Goal: Transaction & Acquisition: Purchase product/service

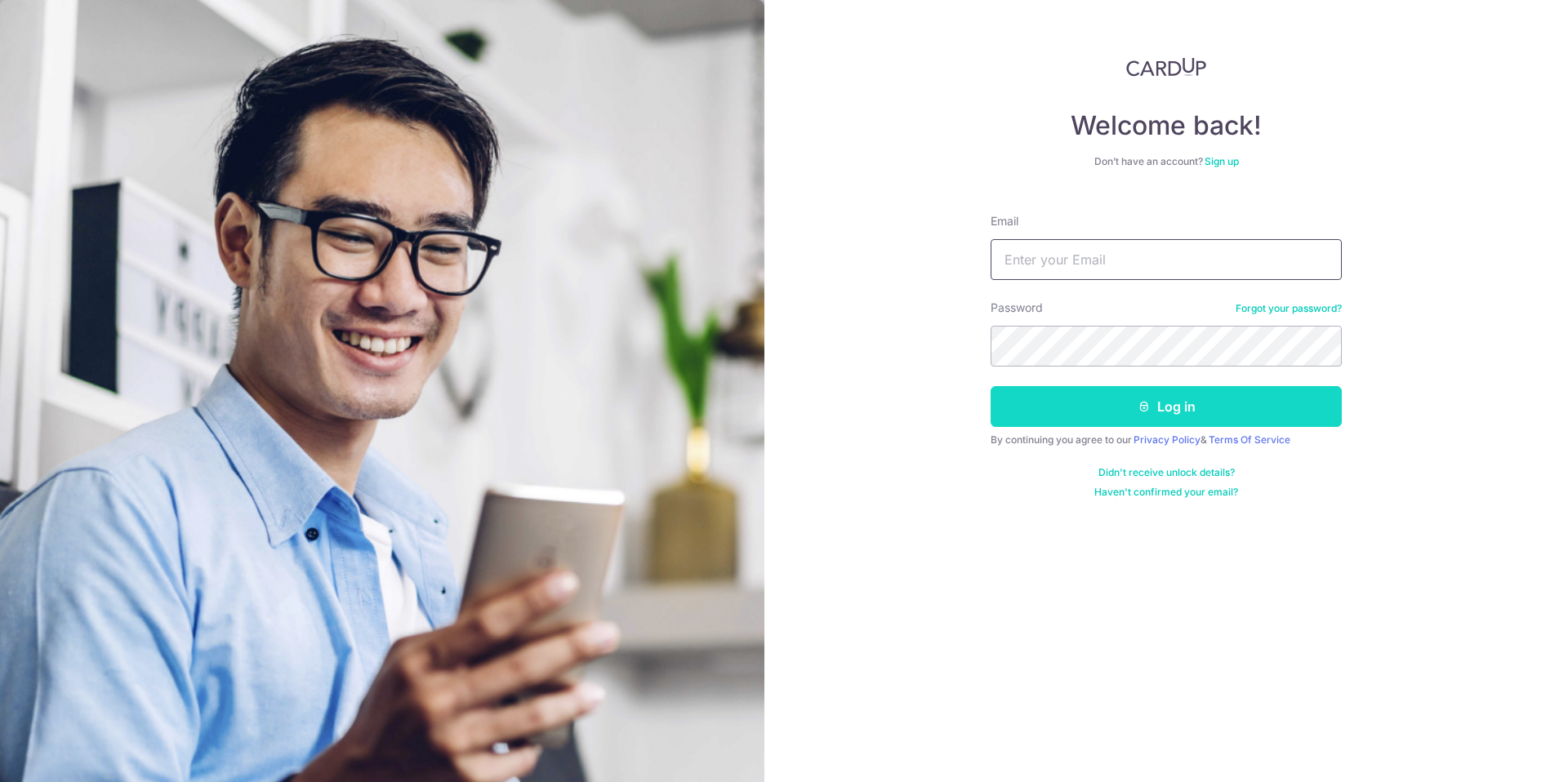
type input "dinesh.post@gmail.com"
click at [1115, 413] on button "Log in" at bounding box center [1165, 406] width 351 height 41
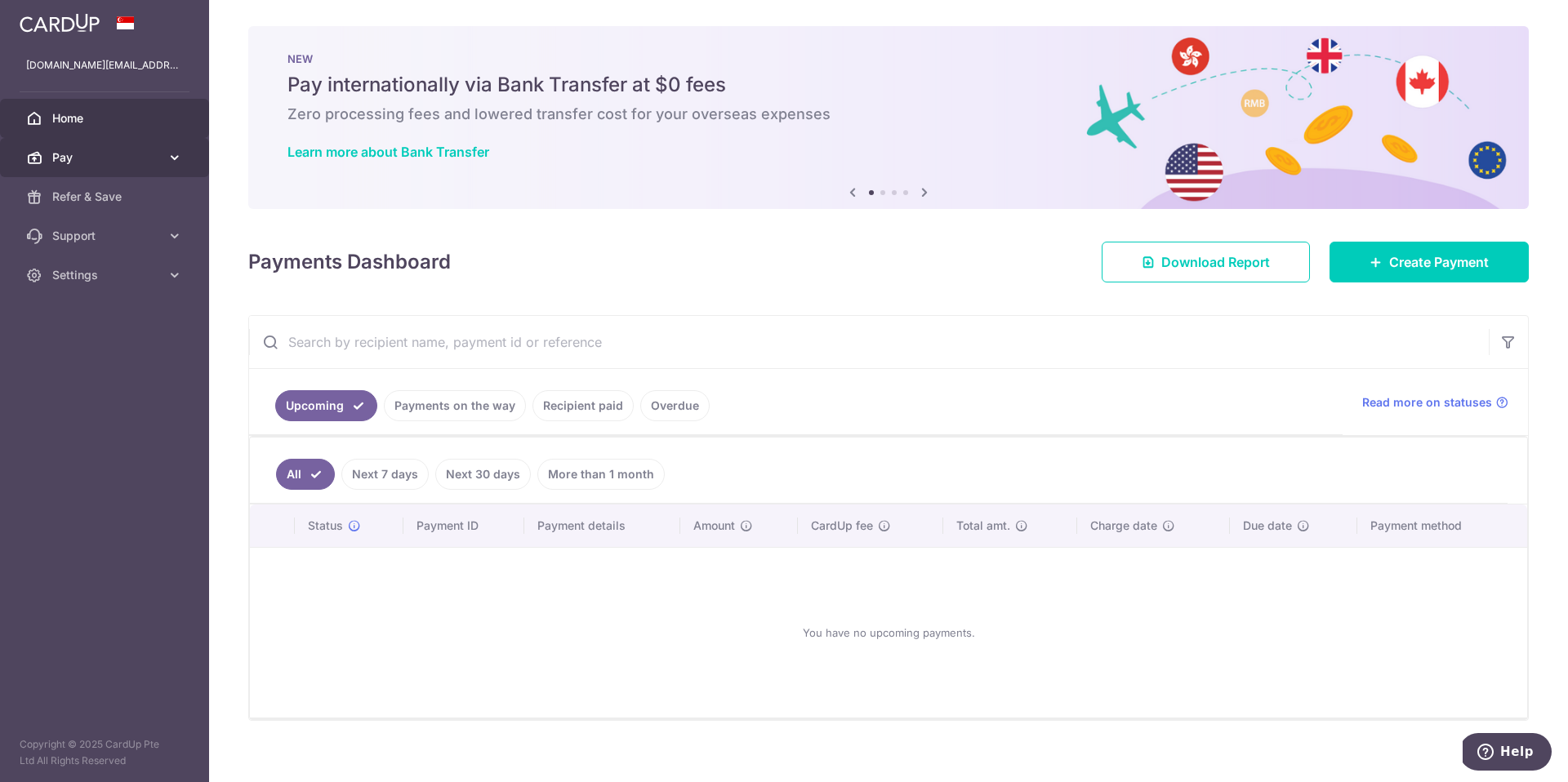
click at [75, 161] on span "Pay" at bounding box center [106, 158] width 108 height 16
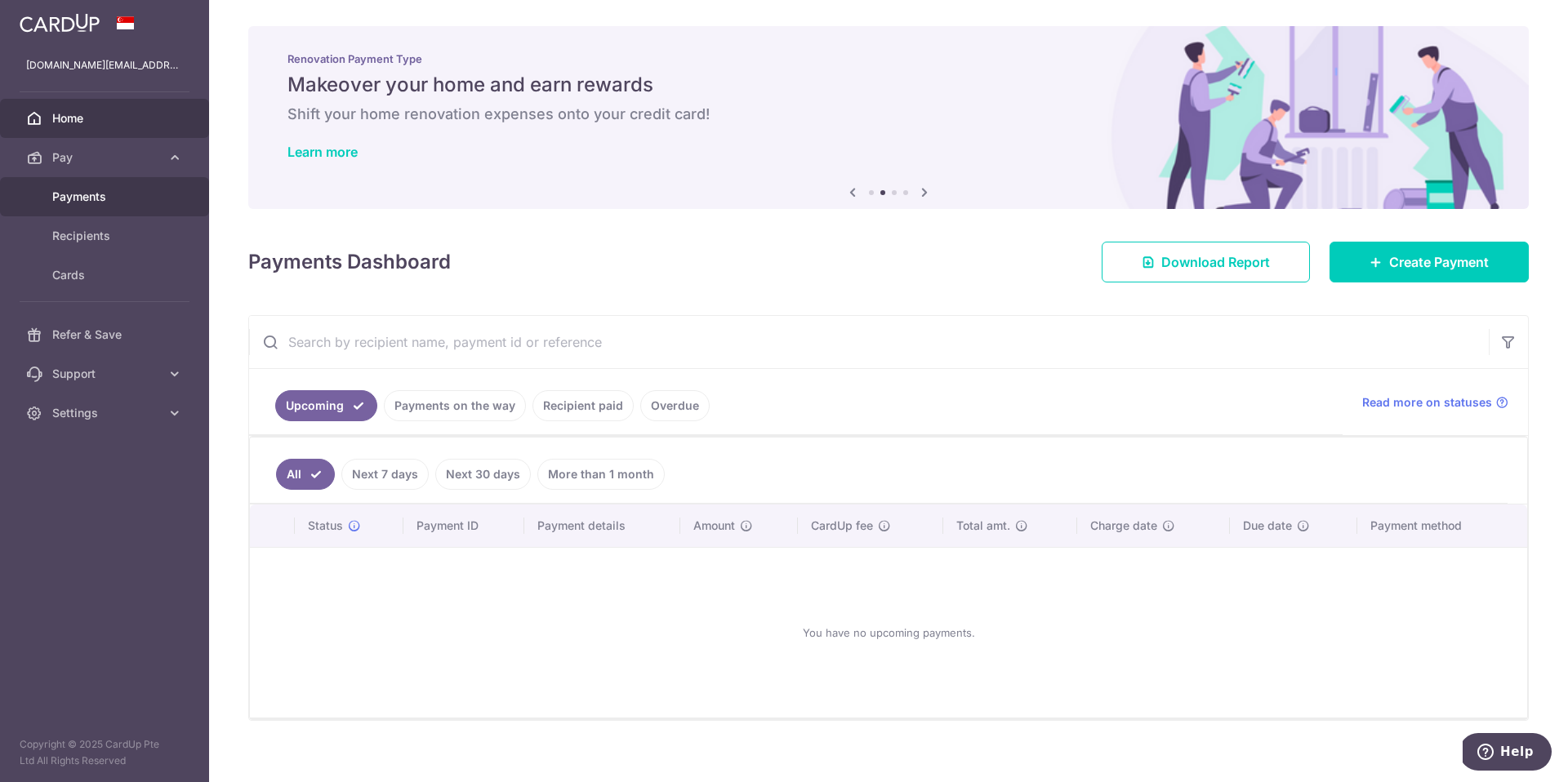
click at [86, 194] on span "Payments" at bounding box center [106, 197] width 108 height 16
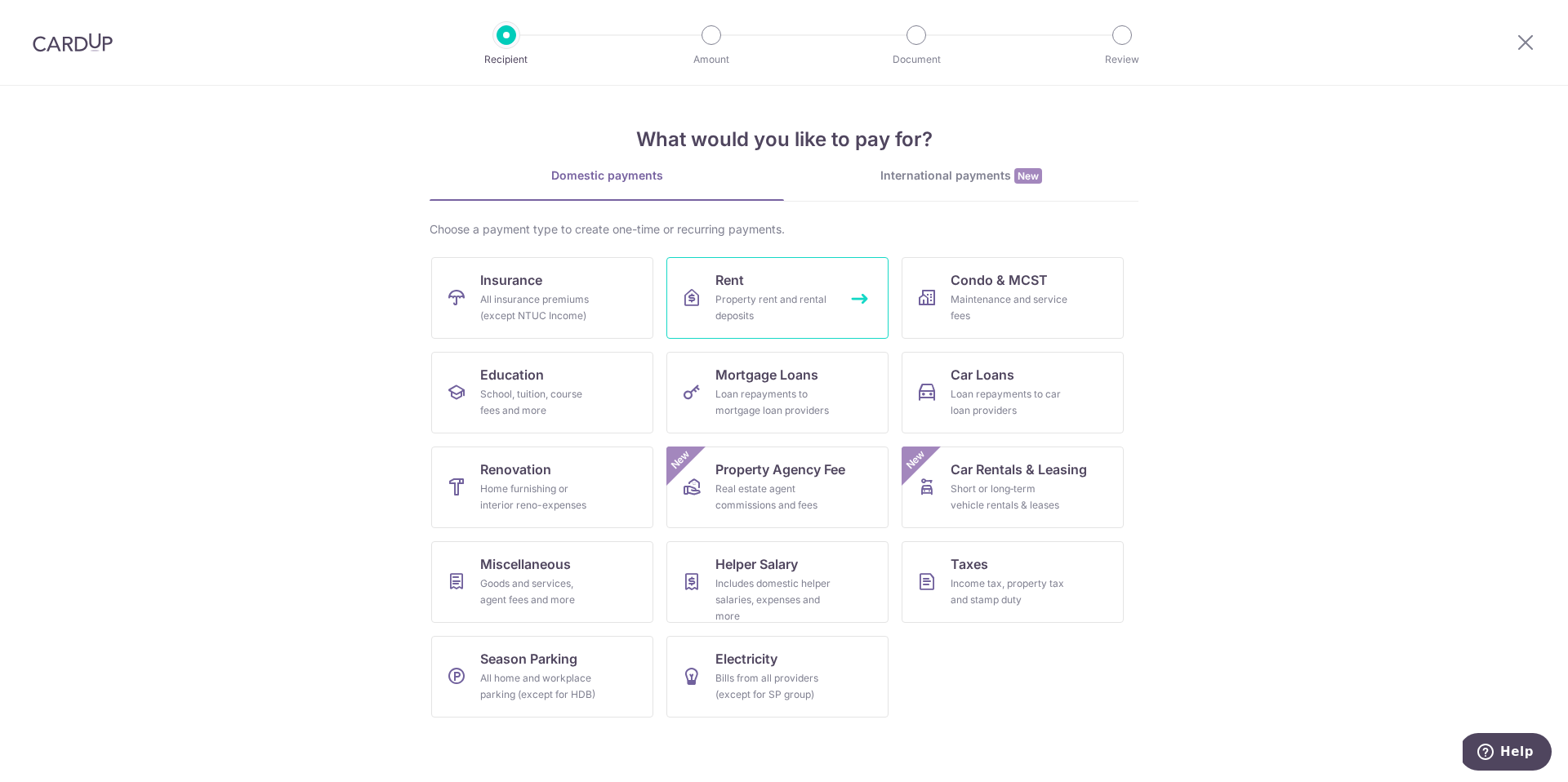
click at [778, 283] on link "Rent Property rent and rental deposits" at bounding box center [778, 298] width 222 height 82
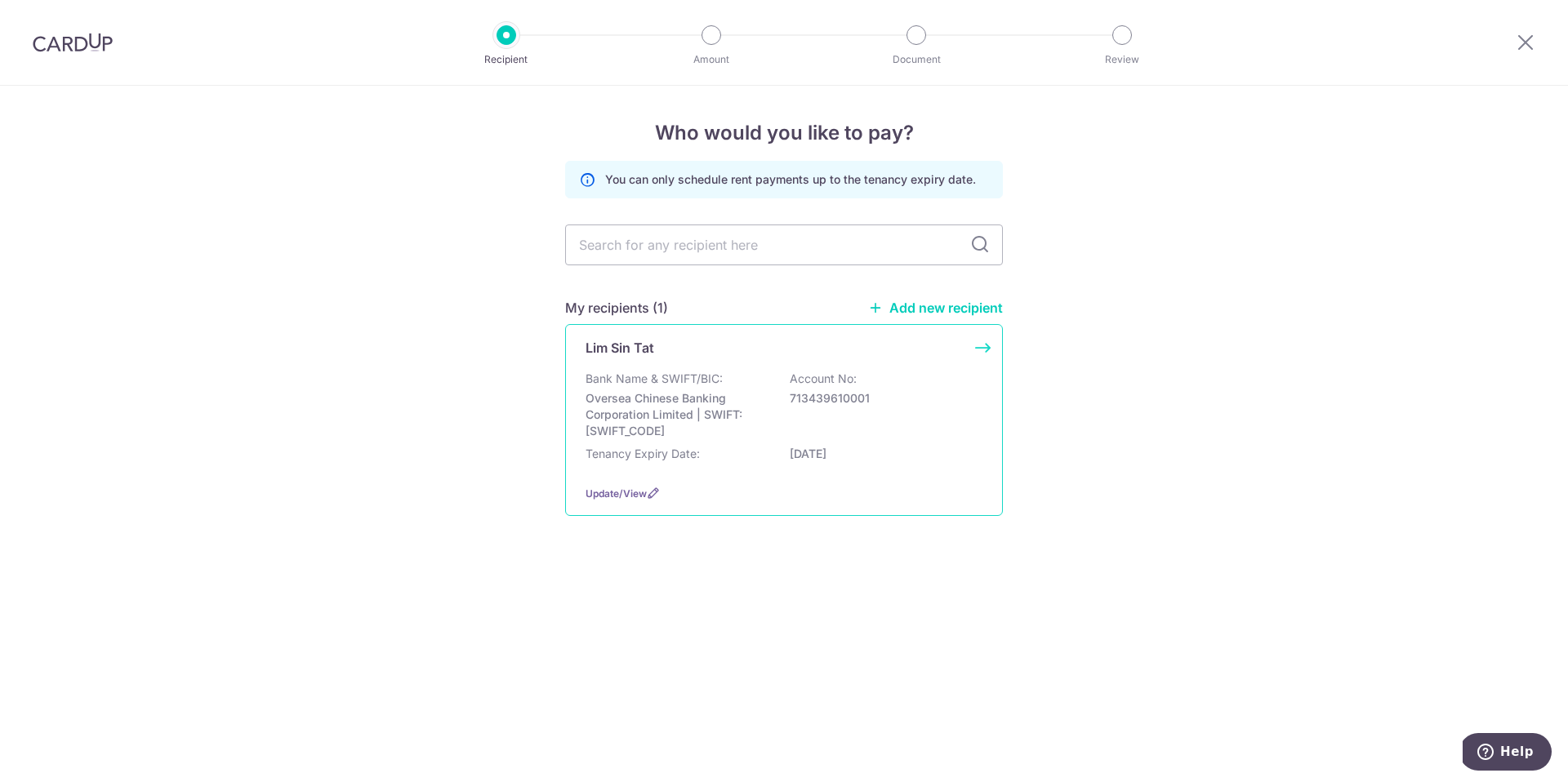
click at [651, 383] on p "Bank Name & SWIFT/BIC:" at bounding box center [654, 379] width 137 height 16
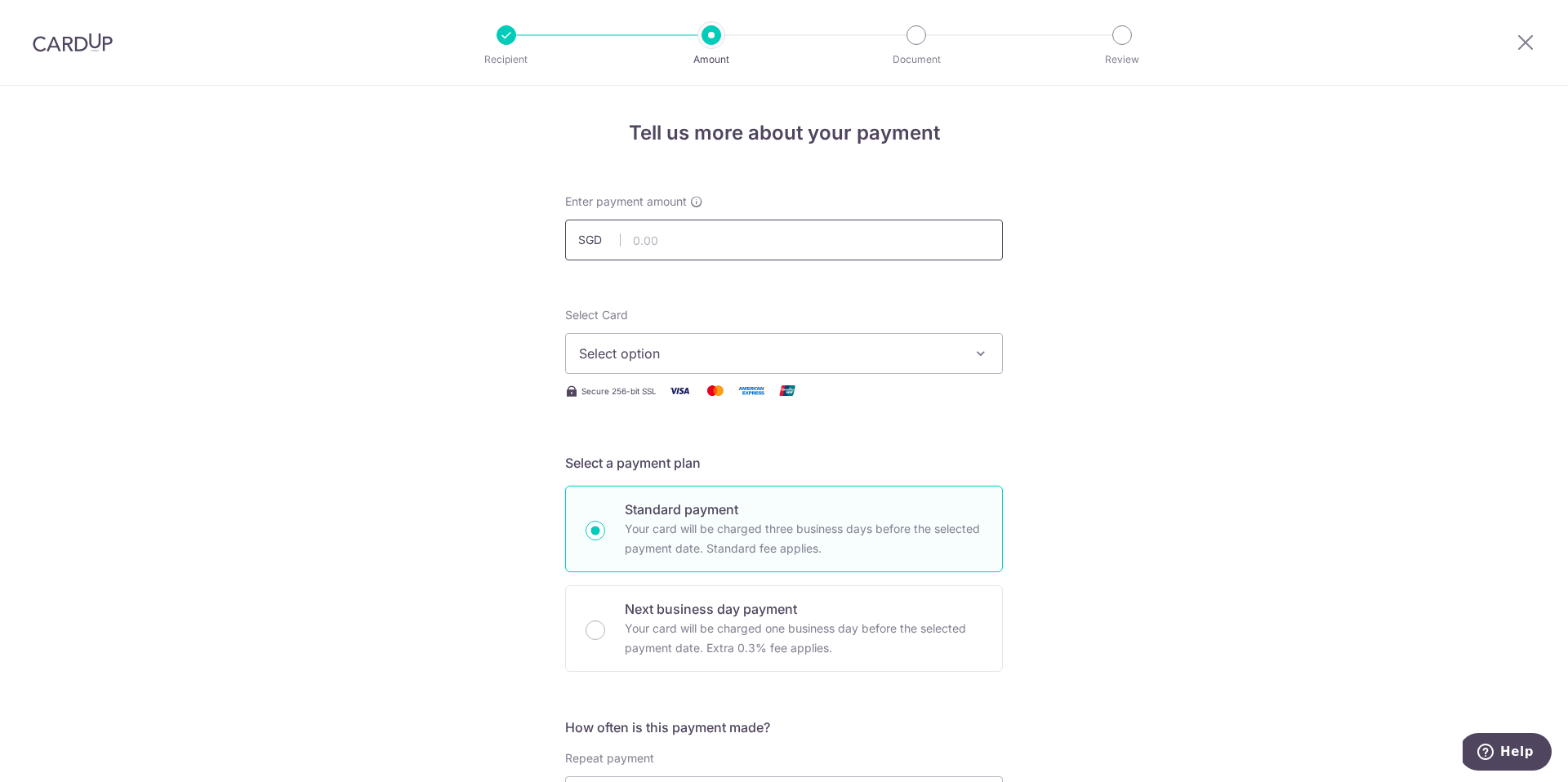
click at [653, 242] on input "text" at bounding box center [784, 240] width 438 height 41
click at [645, 241] on input "4100.00" at bounding box center [784, 240] width 438 height 41
type input "4,020.00"
click at [713, 362] on span "Select option" at bounding box center [769, 353] width 380 height 19
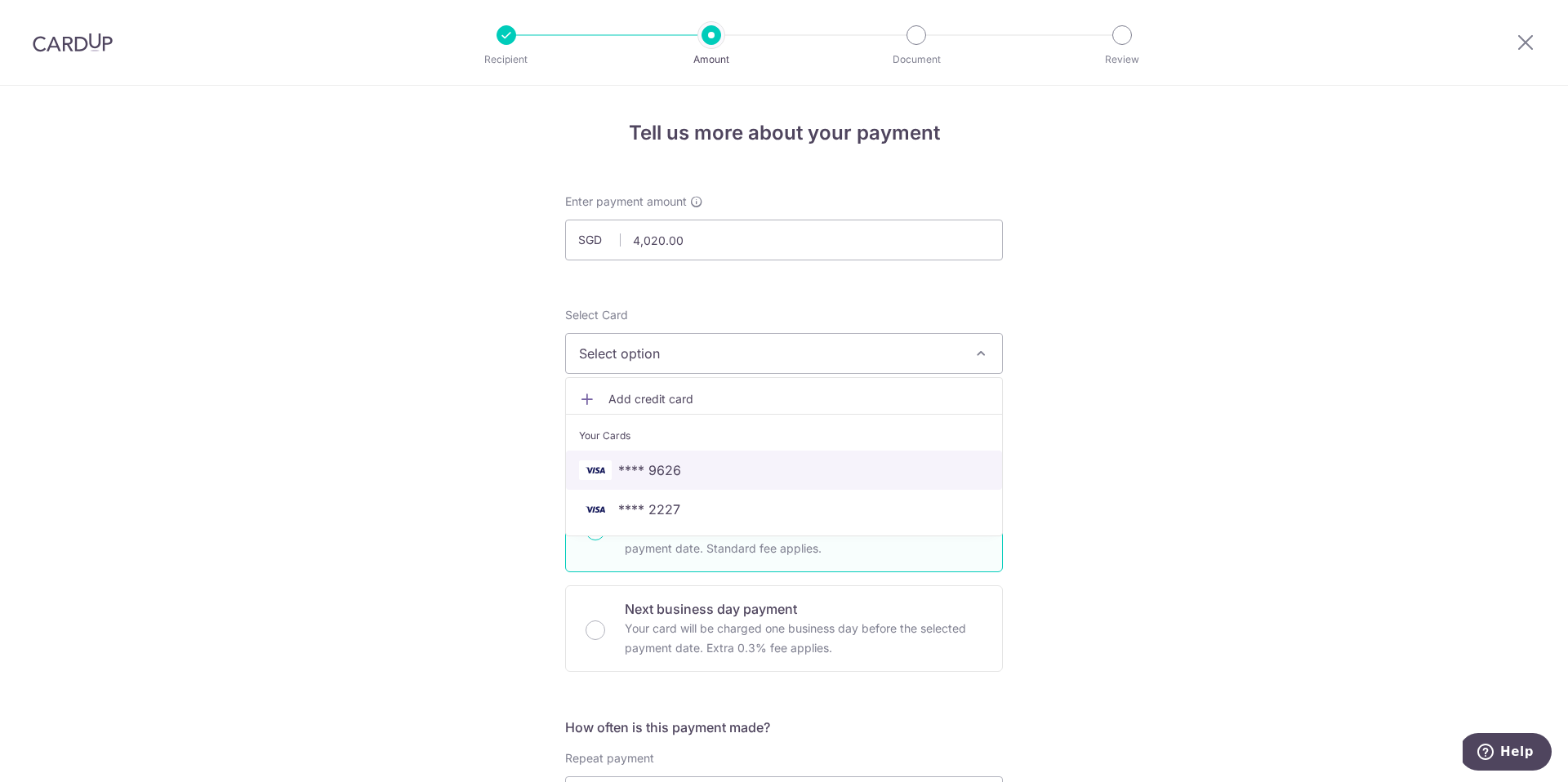
click at [667, 465] on span "**** 9626" at bounding box center [649, 469] width 63 height 19
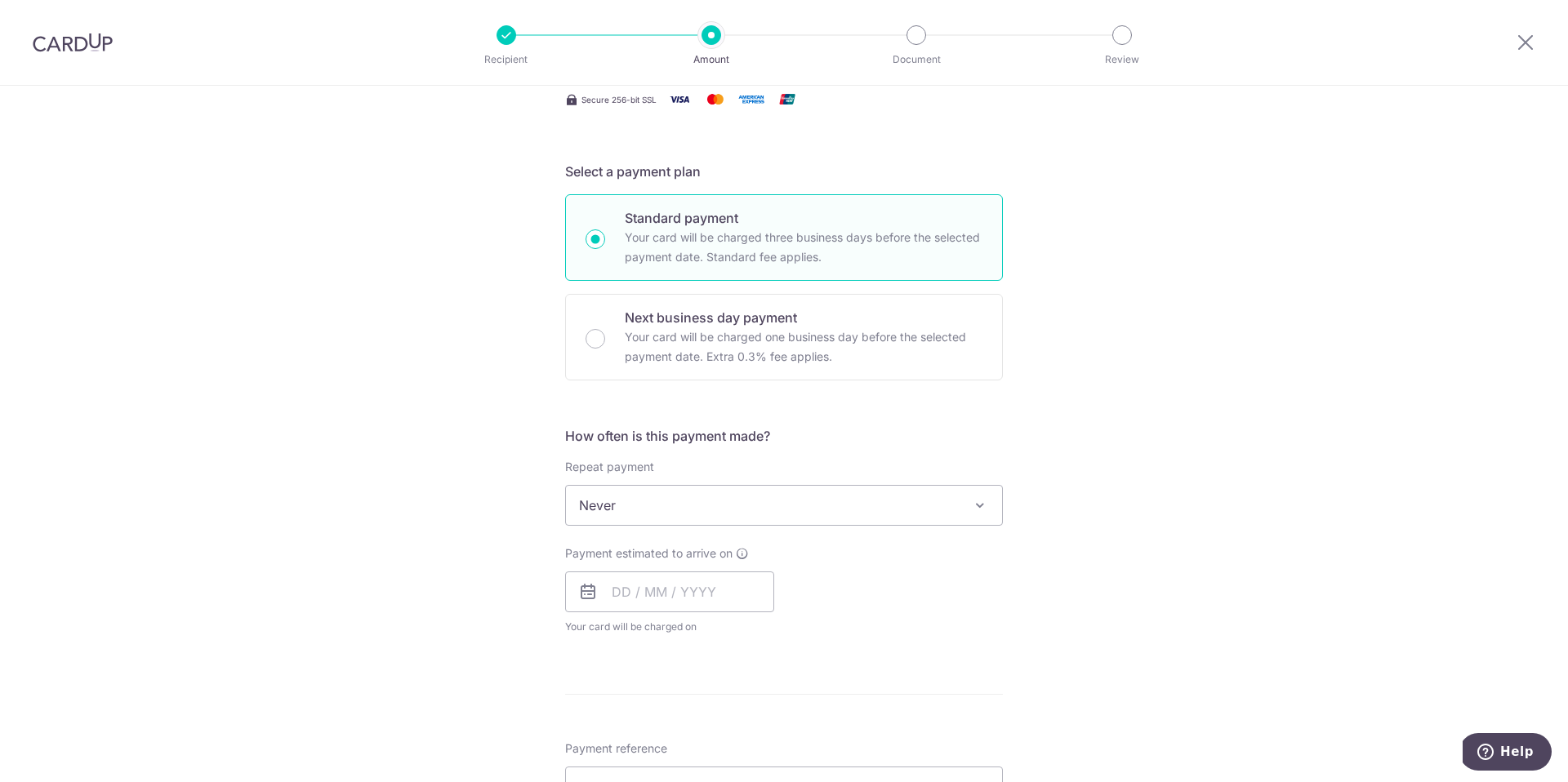
scroll to position [294, 0]
click at [660, 503] on span "Never" at bounding box center [784, 501] width 436 height 39
drag, startPoint x: 626, startPoint y: 590, endPoint x: 635, endPoint y: 589, distance: 9.1
click at [626, 590] on input "text" at bounding box center [669, 588] width 209 height 41
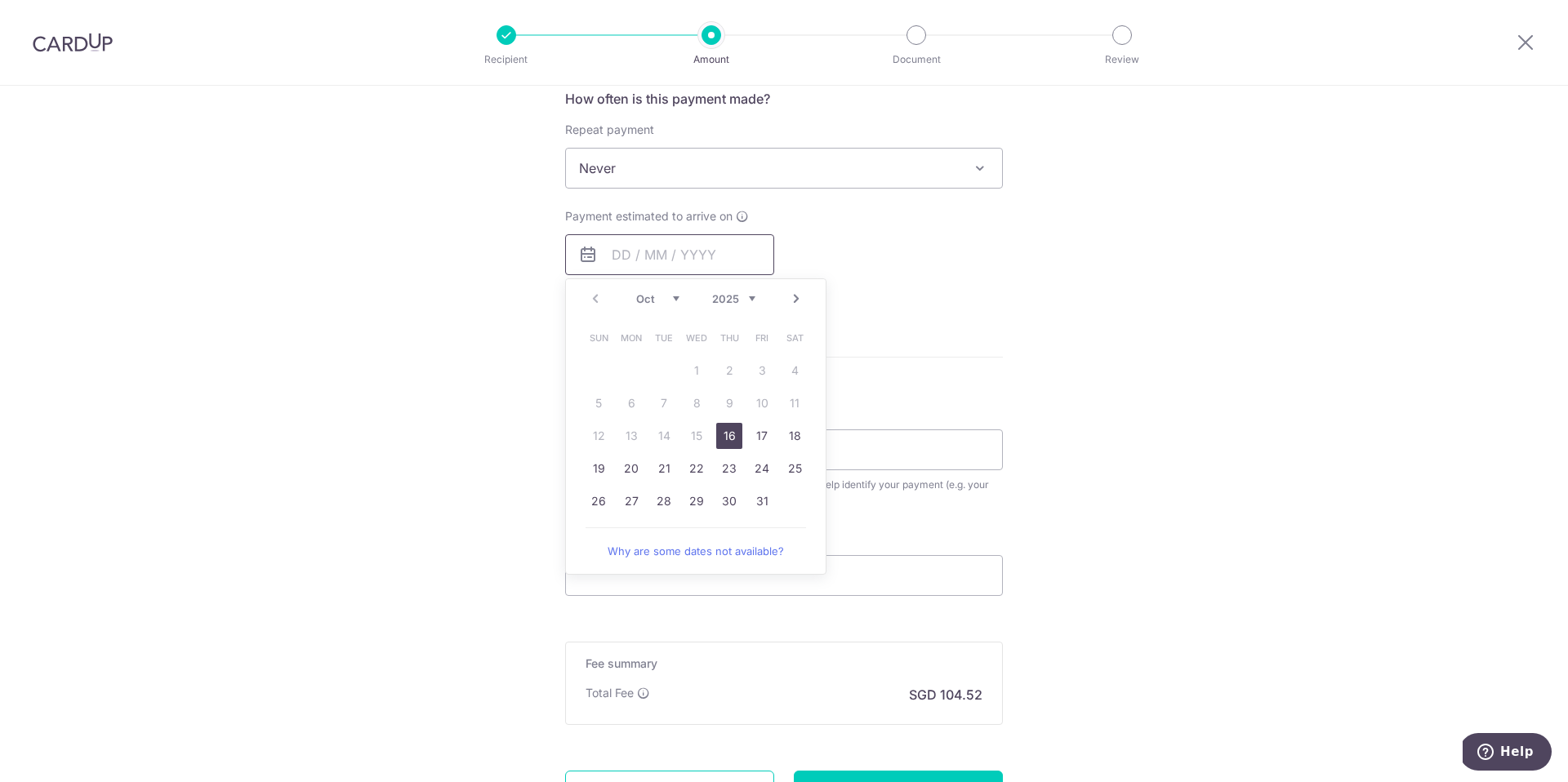
scroll to position [633, 0]
click at [953, 324] on form "Enter payment amount SGD 4,020.00 4020.00 Select Card **** 9626 Add credit card…" at bounding box center [784, 207] width 438 height 1292
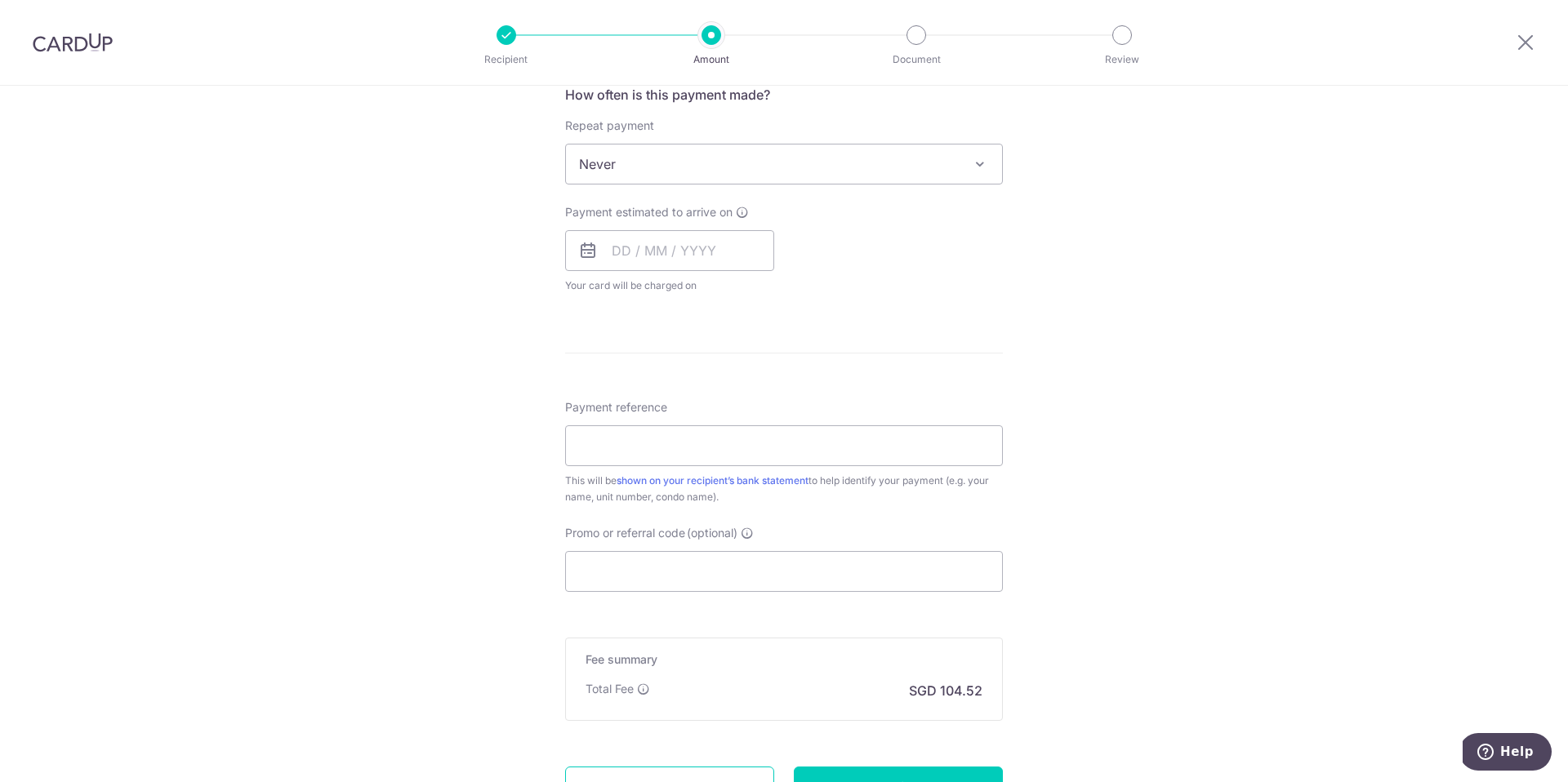
click at [953, 324] on form "Enter payment amount SGD 4,020.00 4020.00 Select Card **** 9626 Add credit card…" at bounding box center [784, 207] width 438 height 1292
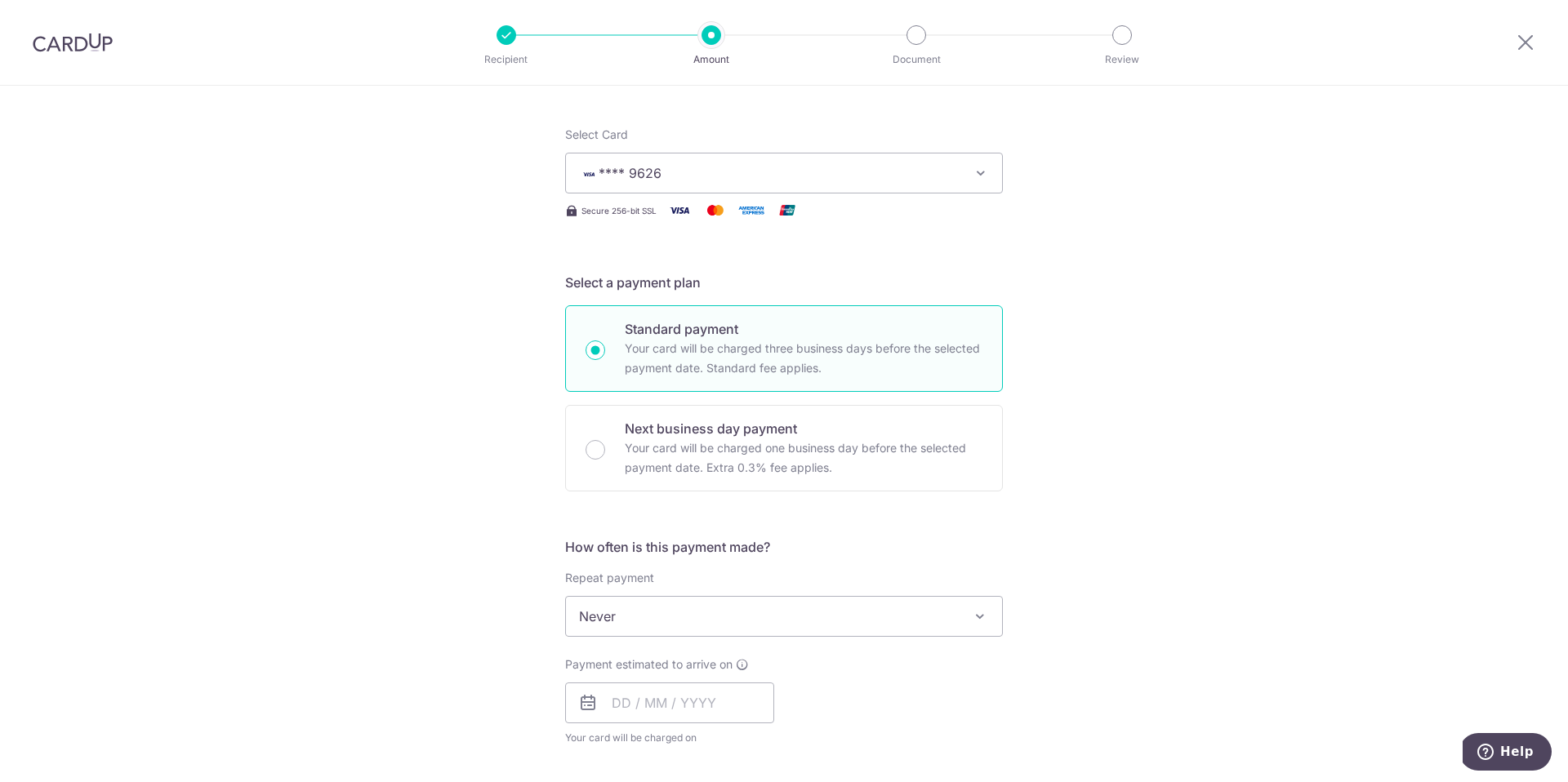
scroll to position [145, 0]
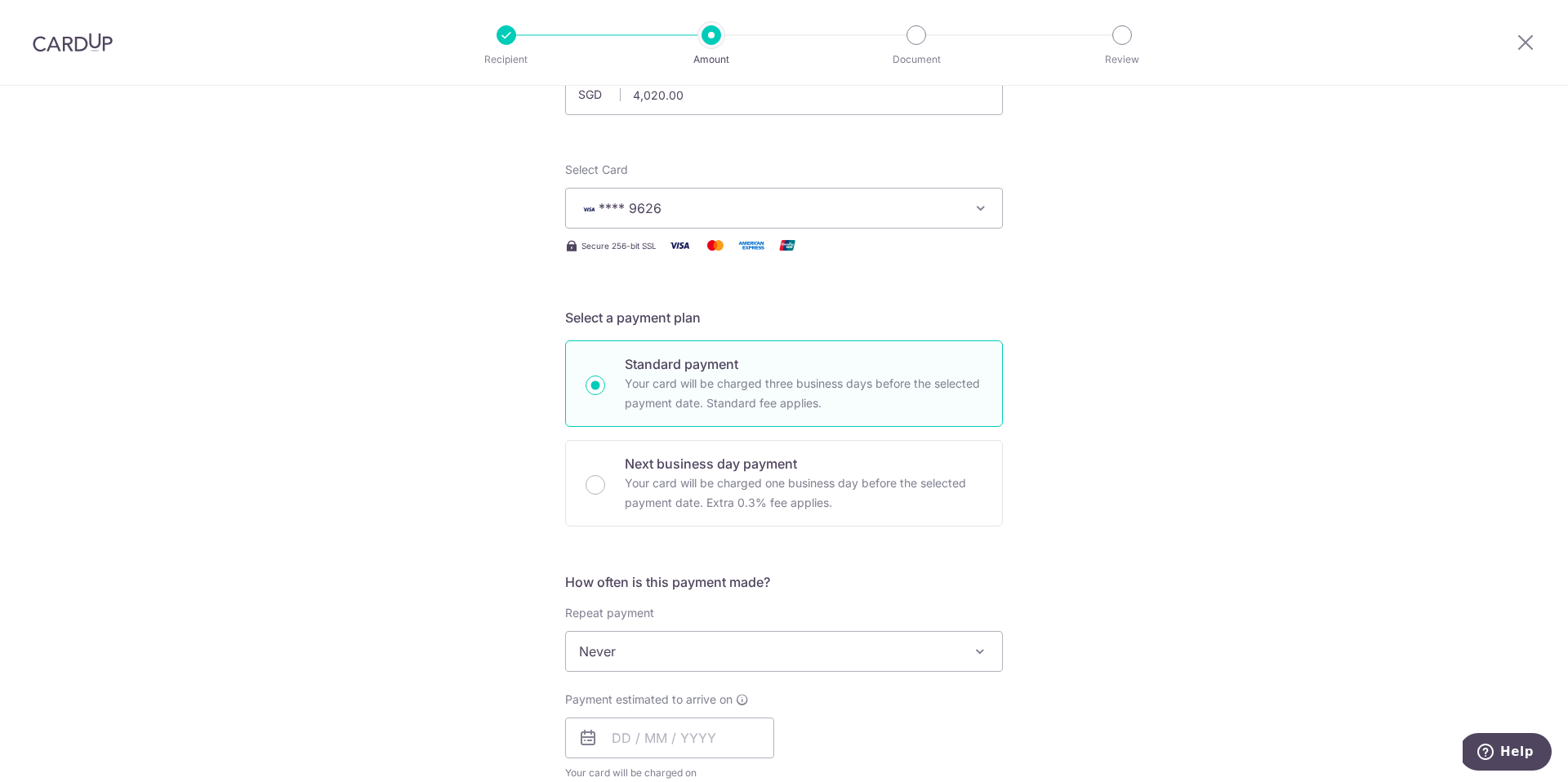
click at [816, 215] on span "**** 9626" at bounding box center [769, 208] width 380 height 19
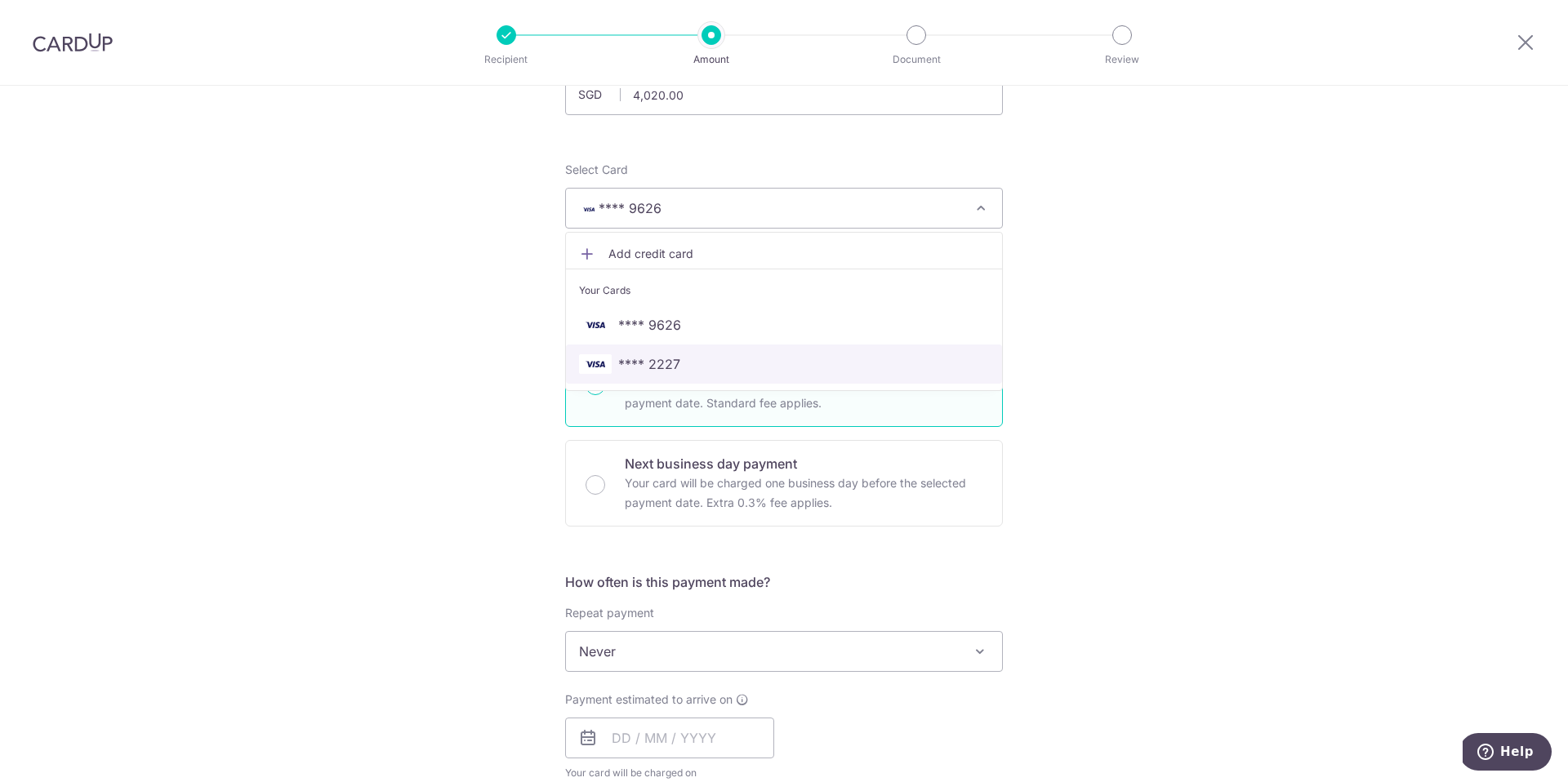
click at [759, 354] on link "**** 2227" at bounding box center [784, 364] width 436 height 39
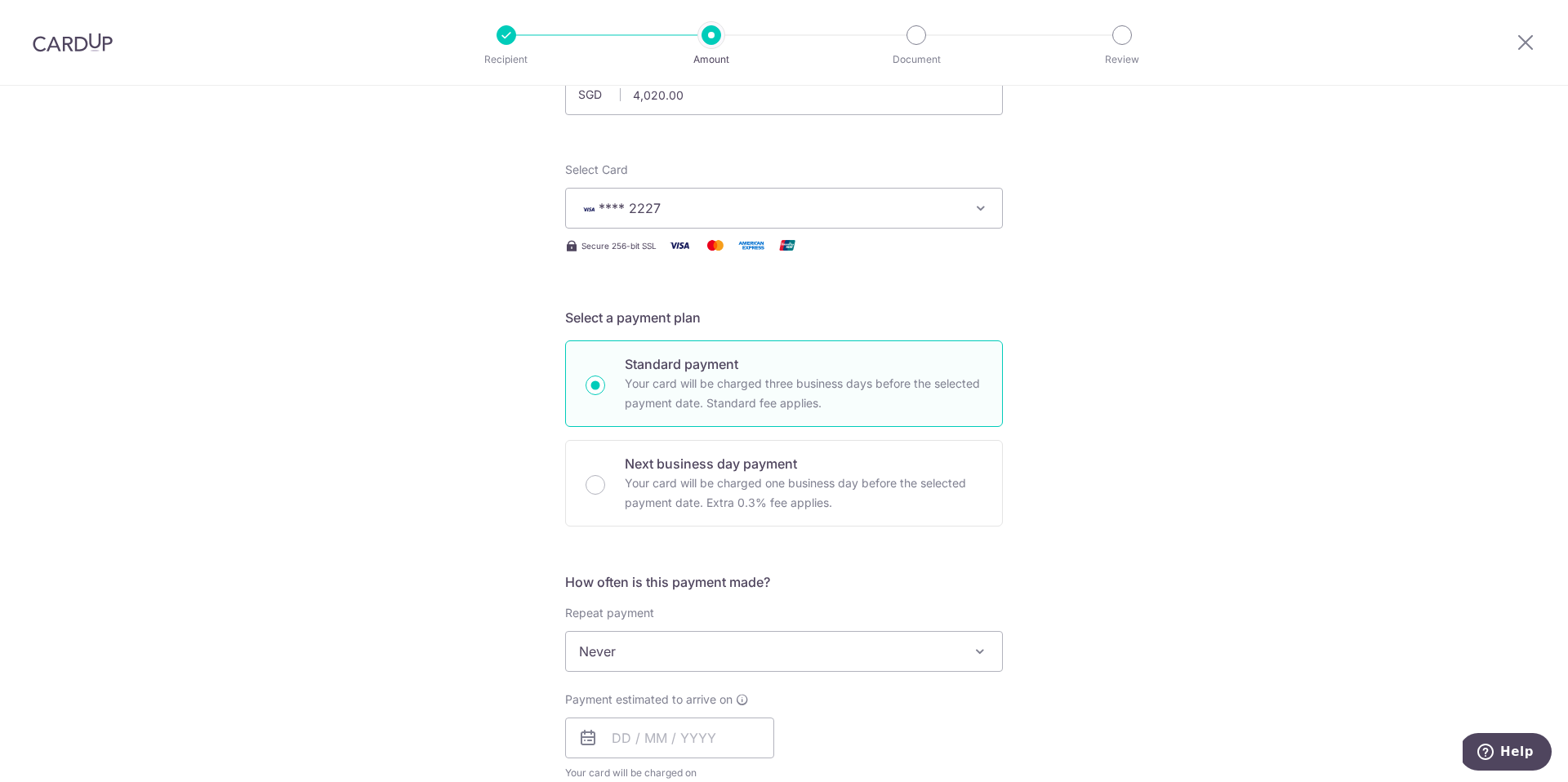
click at [1112, 333] on div "Tell us more about your payment Enter payment amount SGD 4,020.00 4020.00 Selec…" at bounding box center [784, 679] width 1568 height 1477
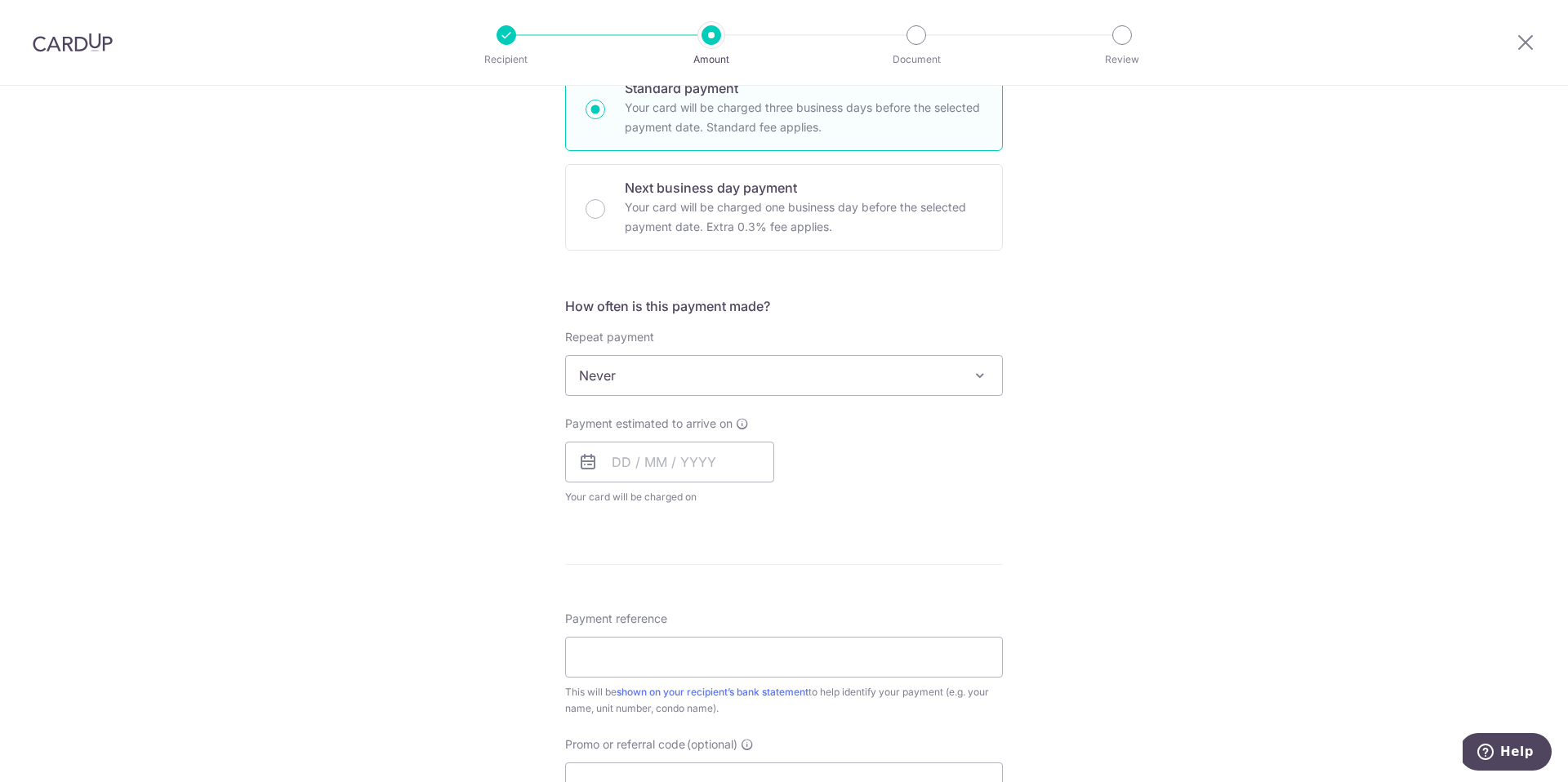
scroll to position [427, 0]
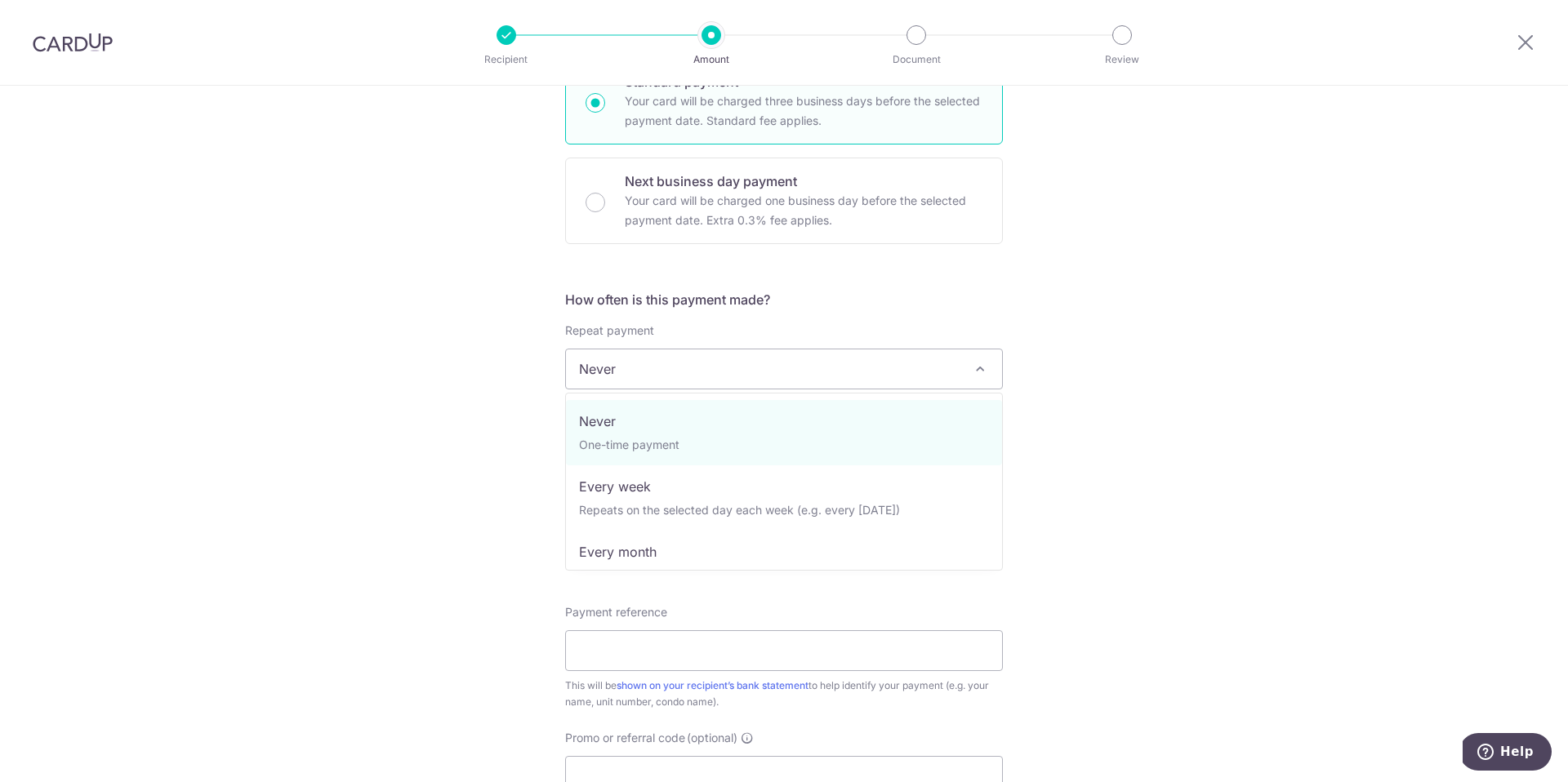
click at [640, 368] on span "Never" at bounding box center [784, 368] width 436 height 39
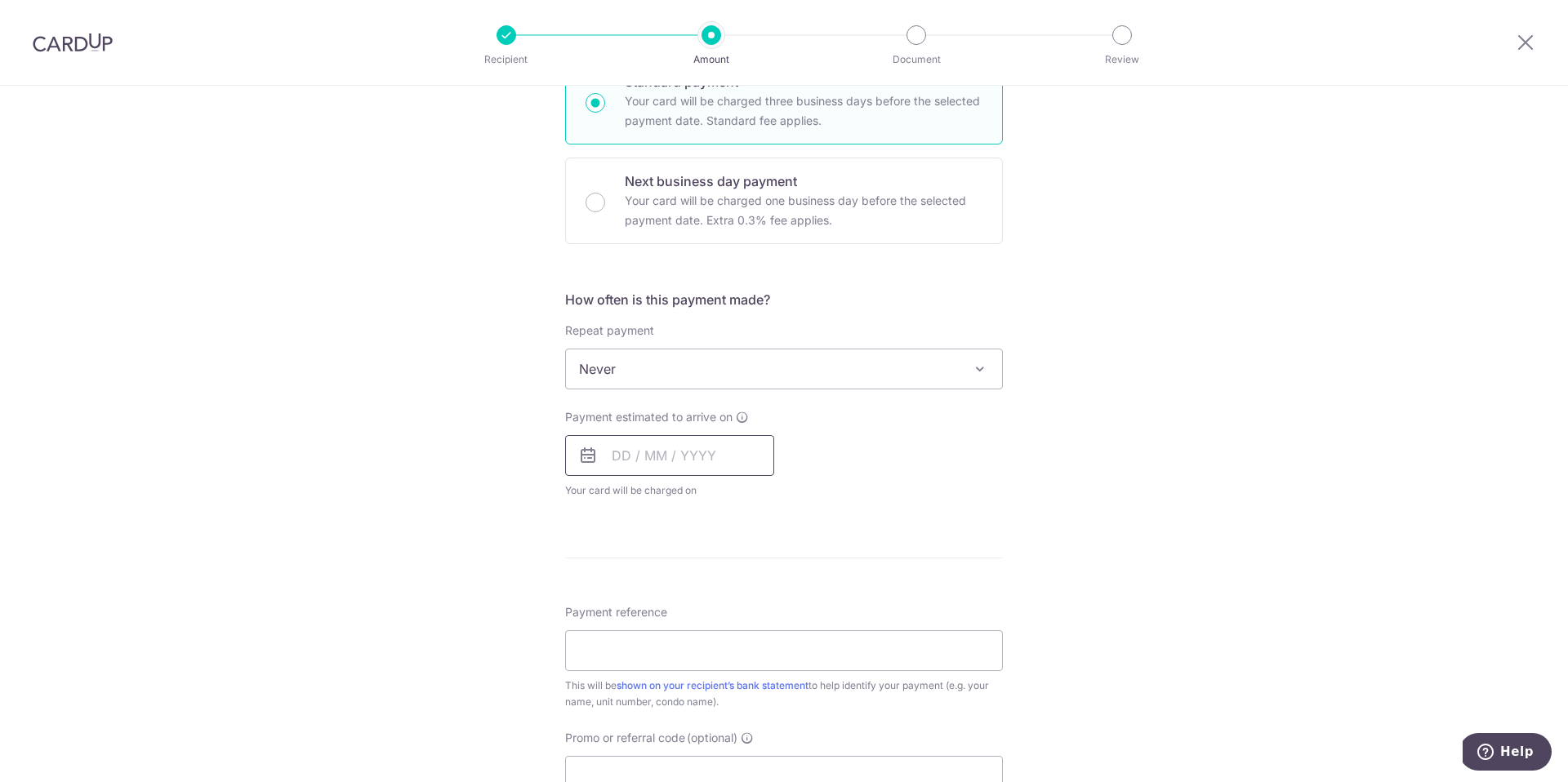
click at [650, 455] on input "text" at bounding box center [669, 455] width 209 height 41
click at [943, 444] on div "Payment estimated to arrive on Prev Next Oct Nov Dec 2025 2026 2027 2028 2029 2…" at bounding box center [784, 454] width 458 height 90
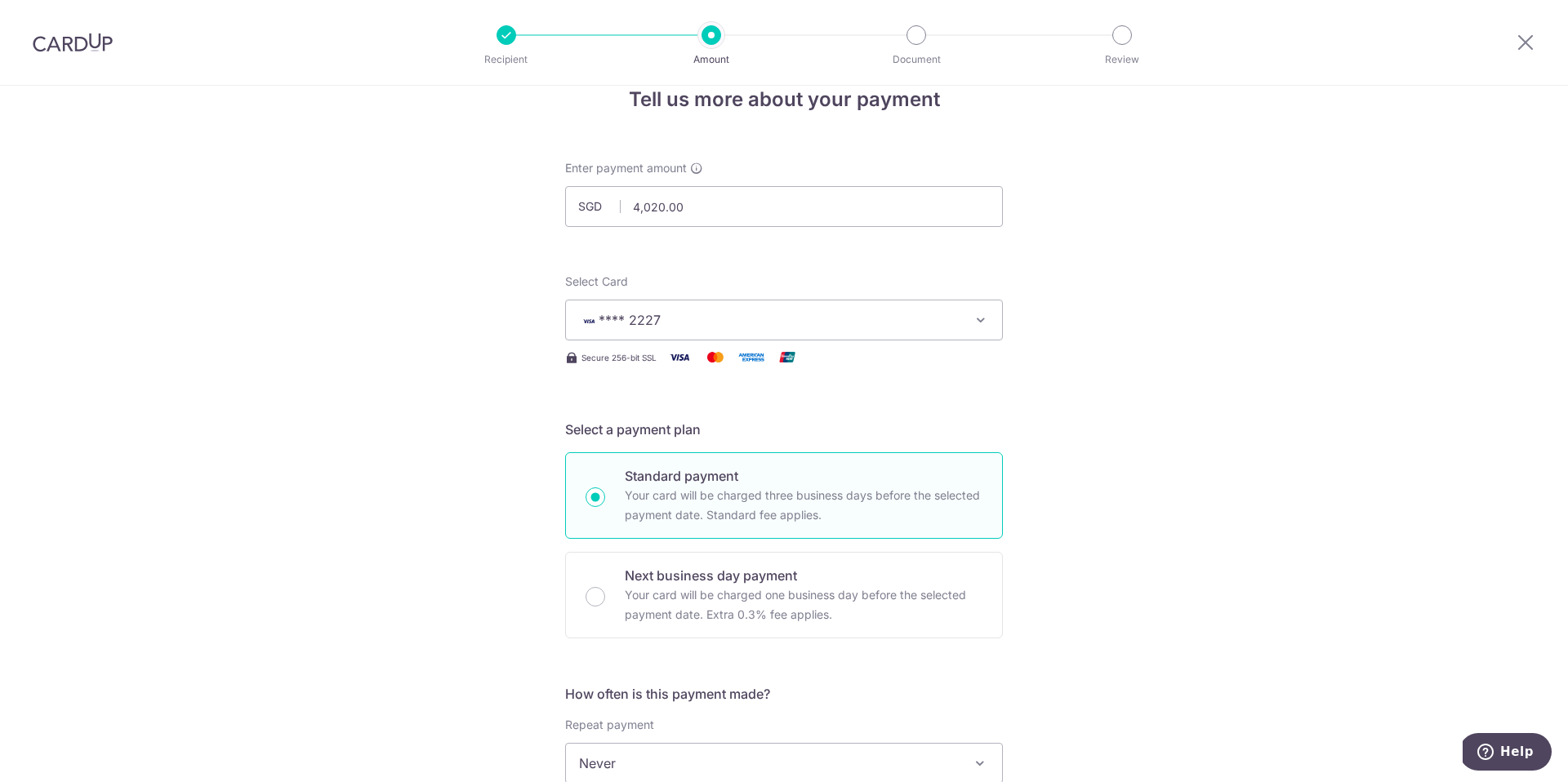
scroll to position [0, 0]
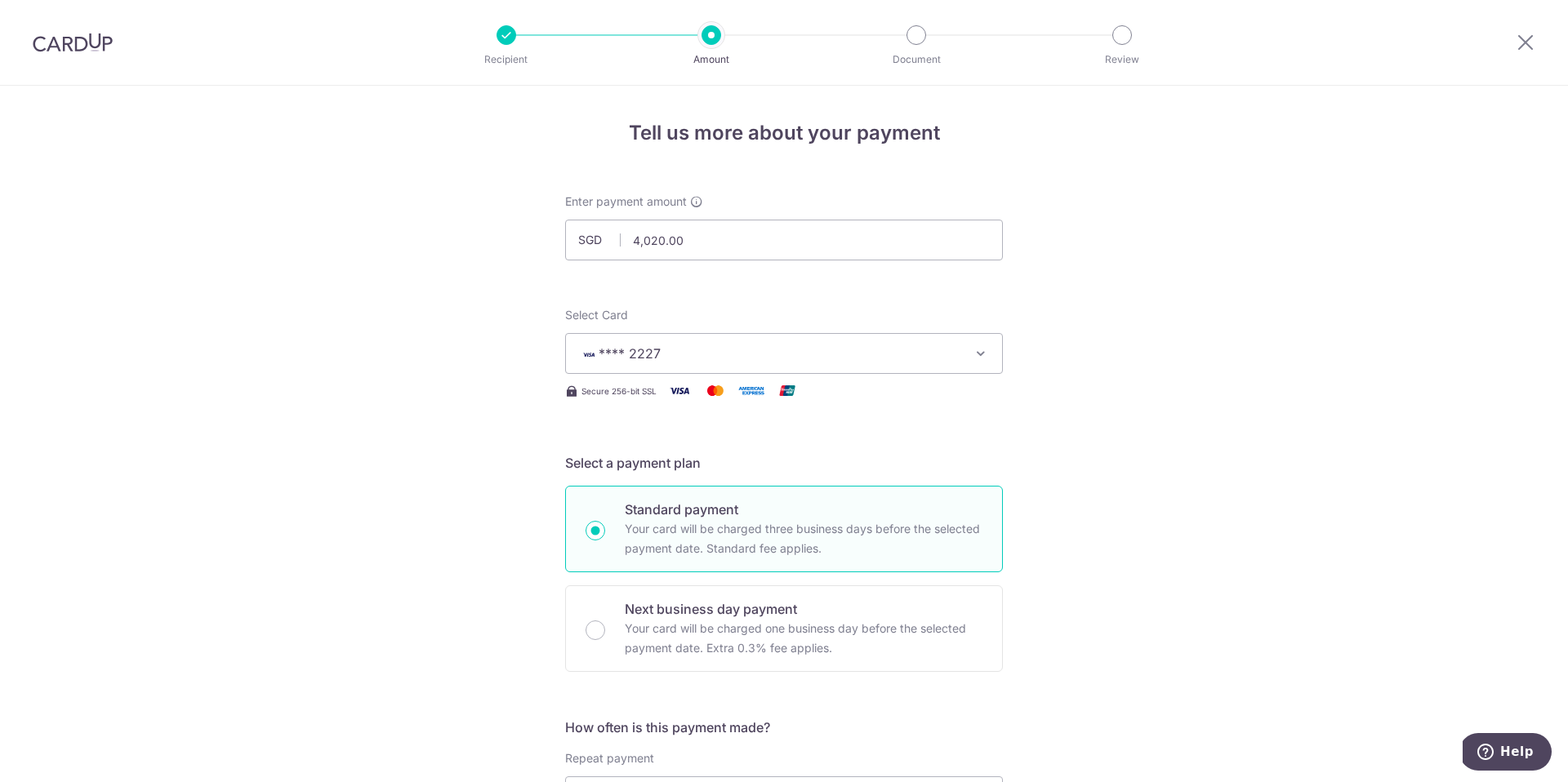
click at [940, 352] on span "**** 2227" at bounding box center [769, 353] width 380 height 19
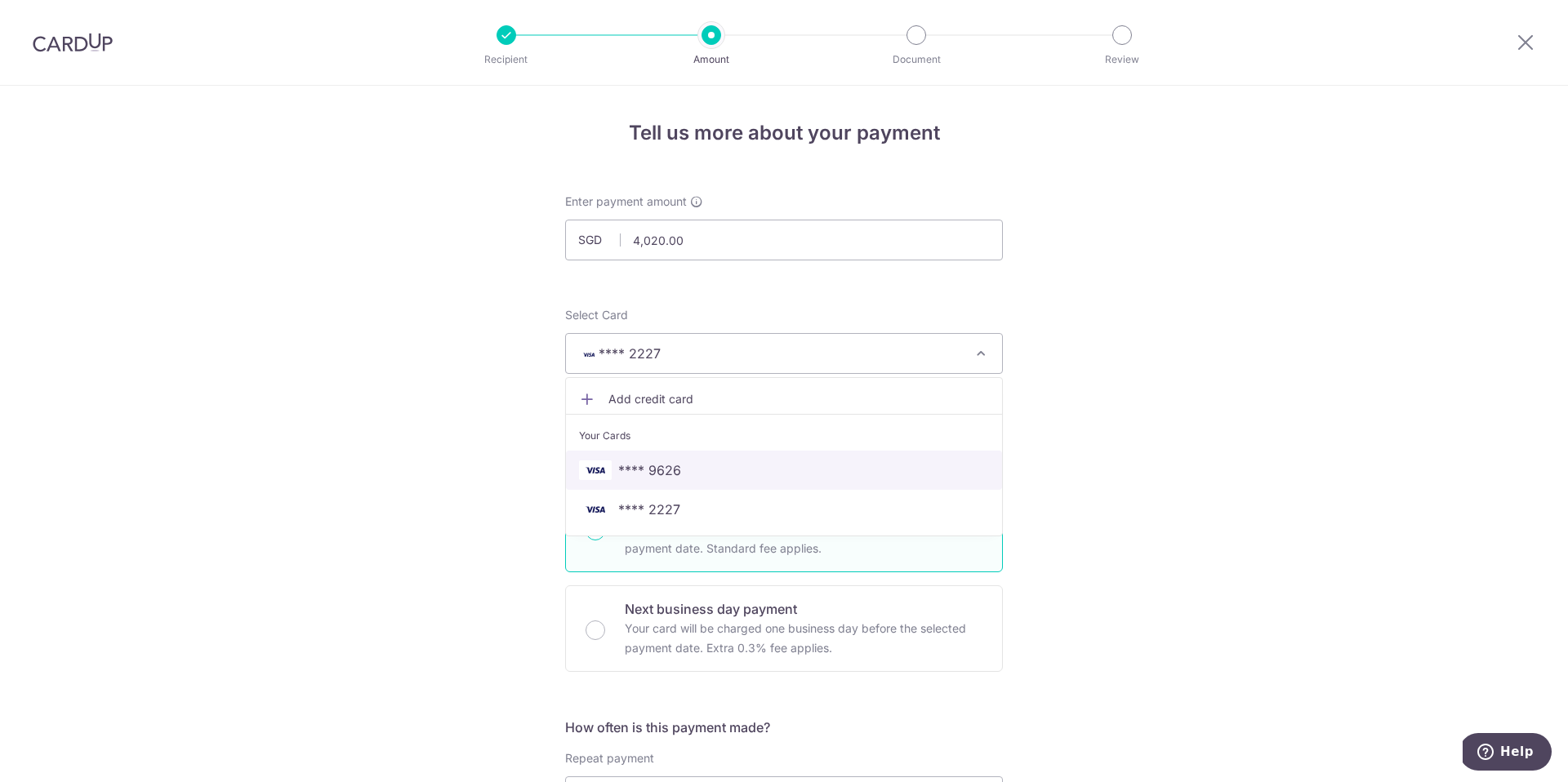
click at [739, 468] on span "**** 9626" at bounding box center [784, 469] width 410 height 19
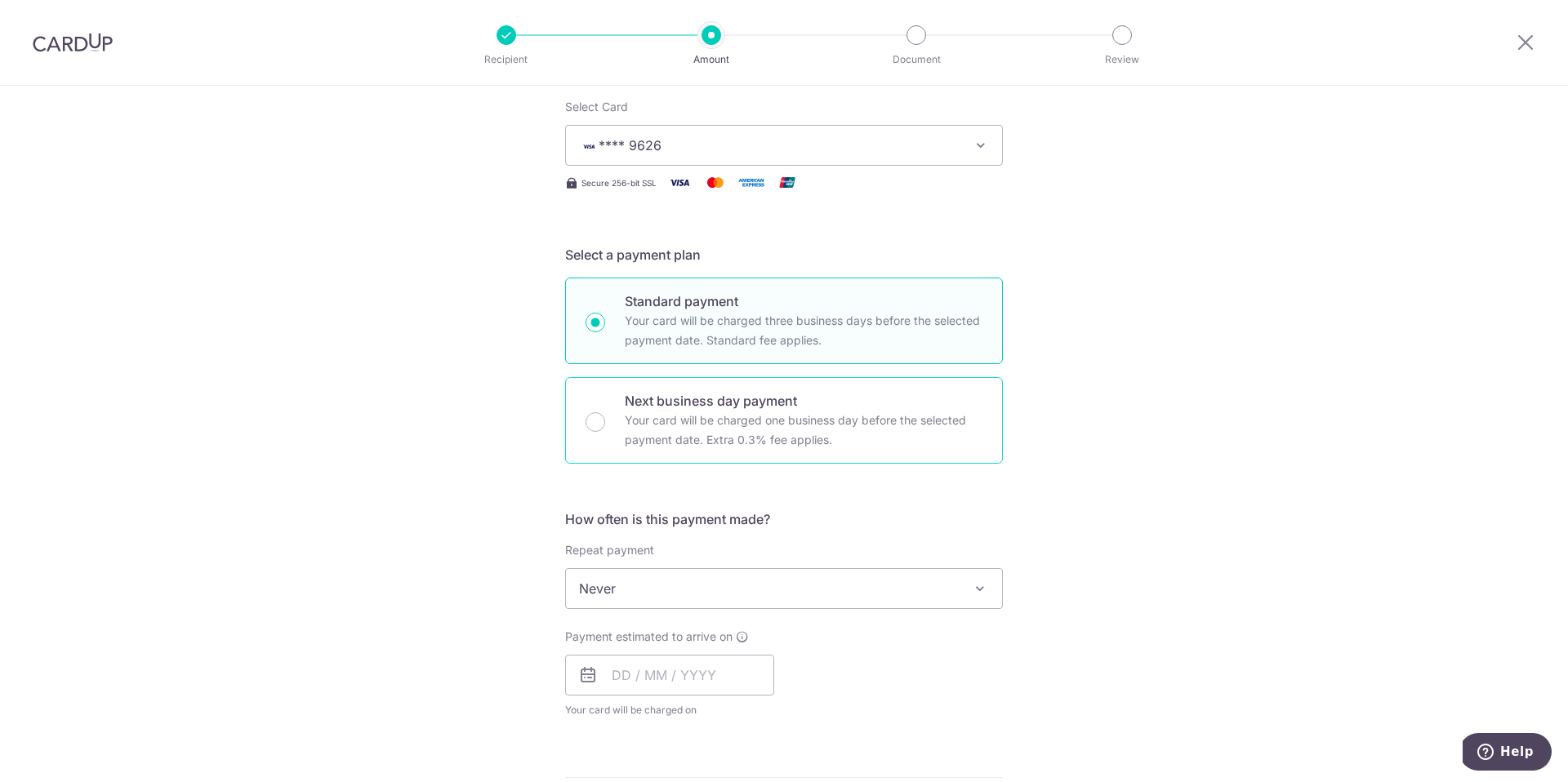
scroll to position [217, 0]
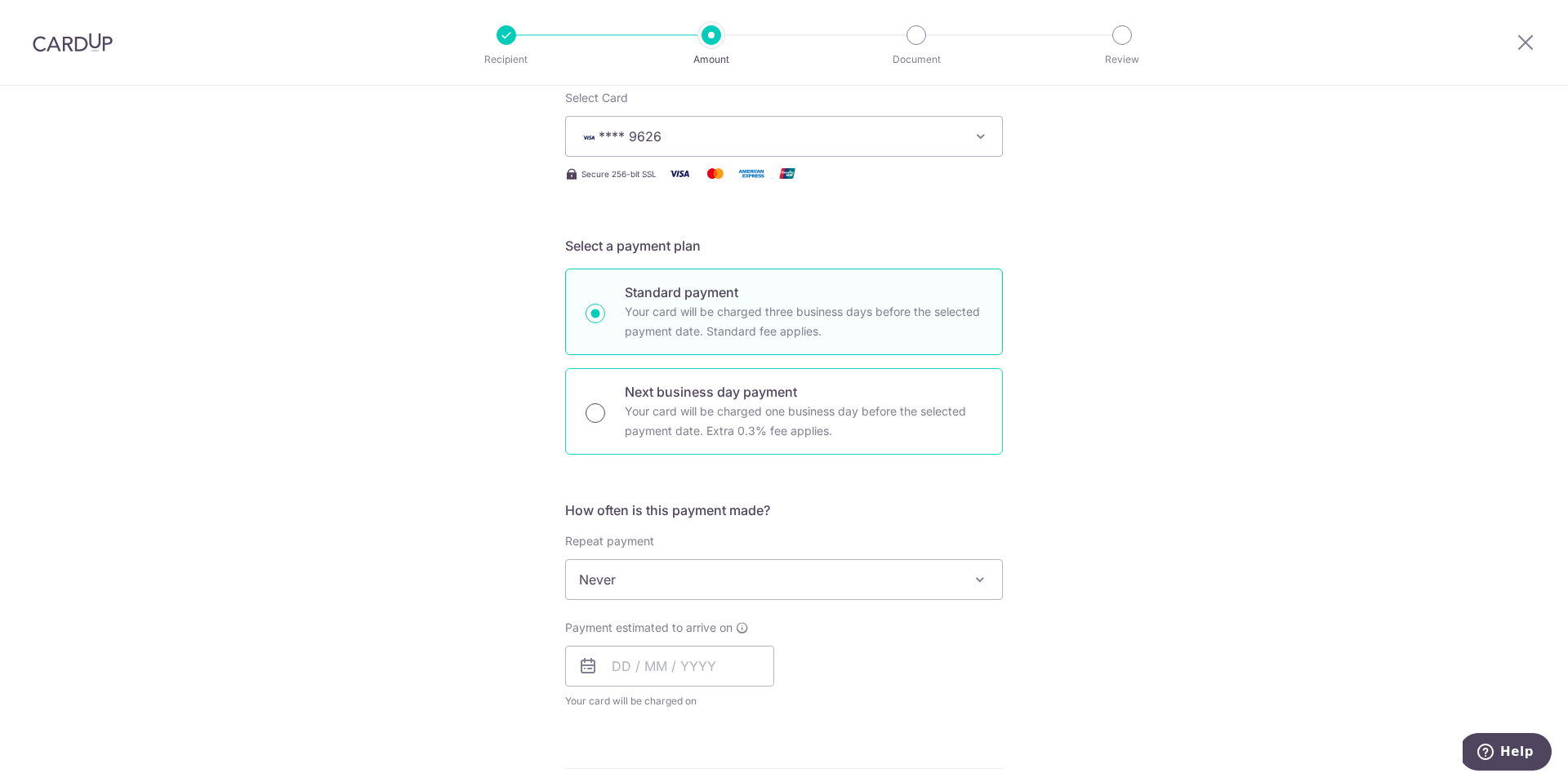
click at [600, 412] on input "Next business day payment Your card will be charged one business day before the…" at bounding box center [594, 412] width 19 height 19
radio input "true"
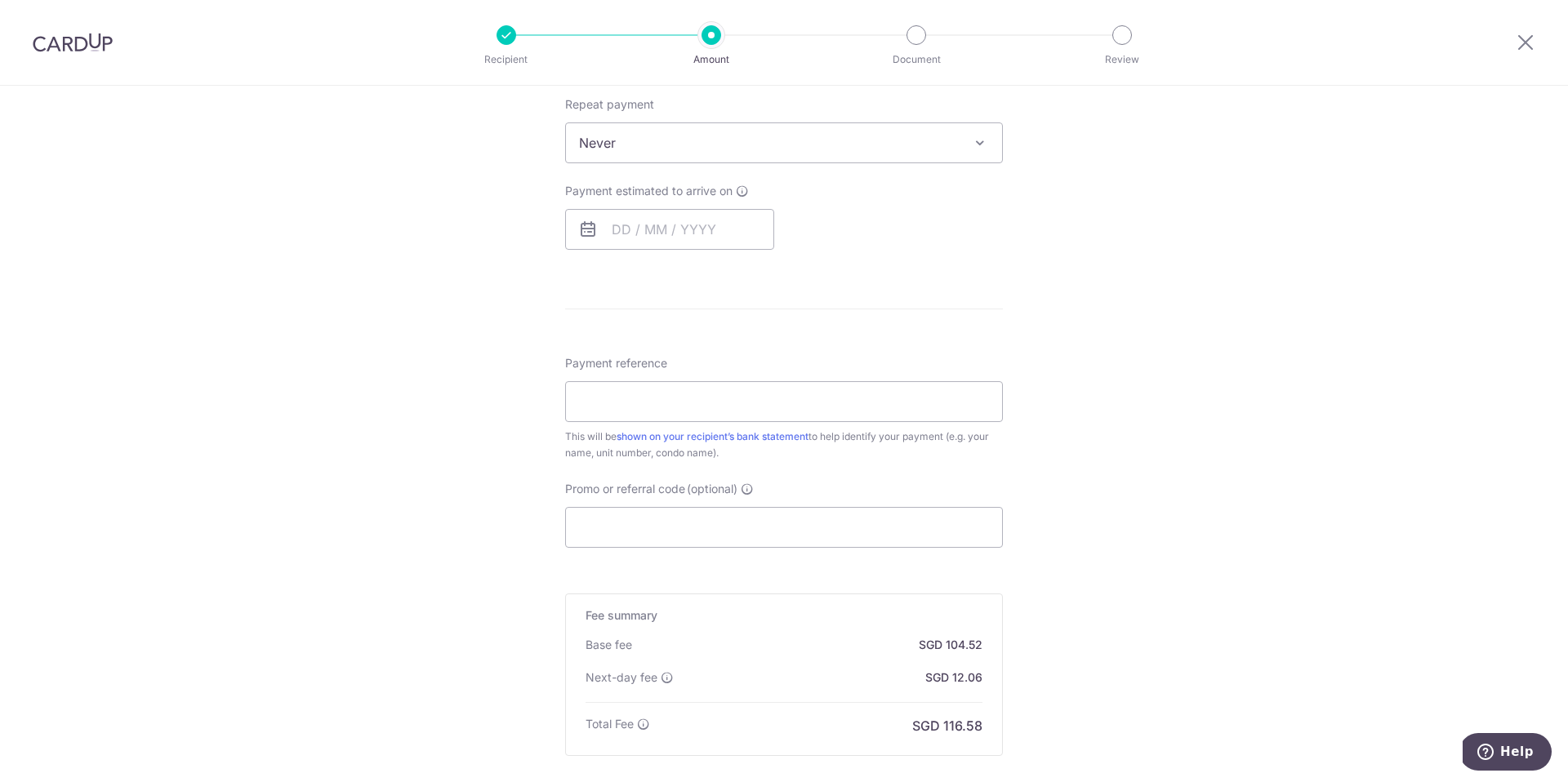
scroll to position [656, 0]
click at [631, 231] on input "text" at bounding box center [669, 227] width 209 height 41
click at [933, 229] on div "Payment estimated to arrive on Prev Next Oct Nov Dec 2025 2026 2027 2028 2029 2…" at bounding box center [784, 213] width 458 height 67
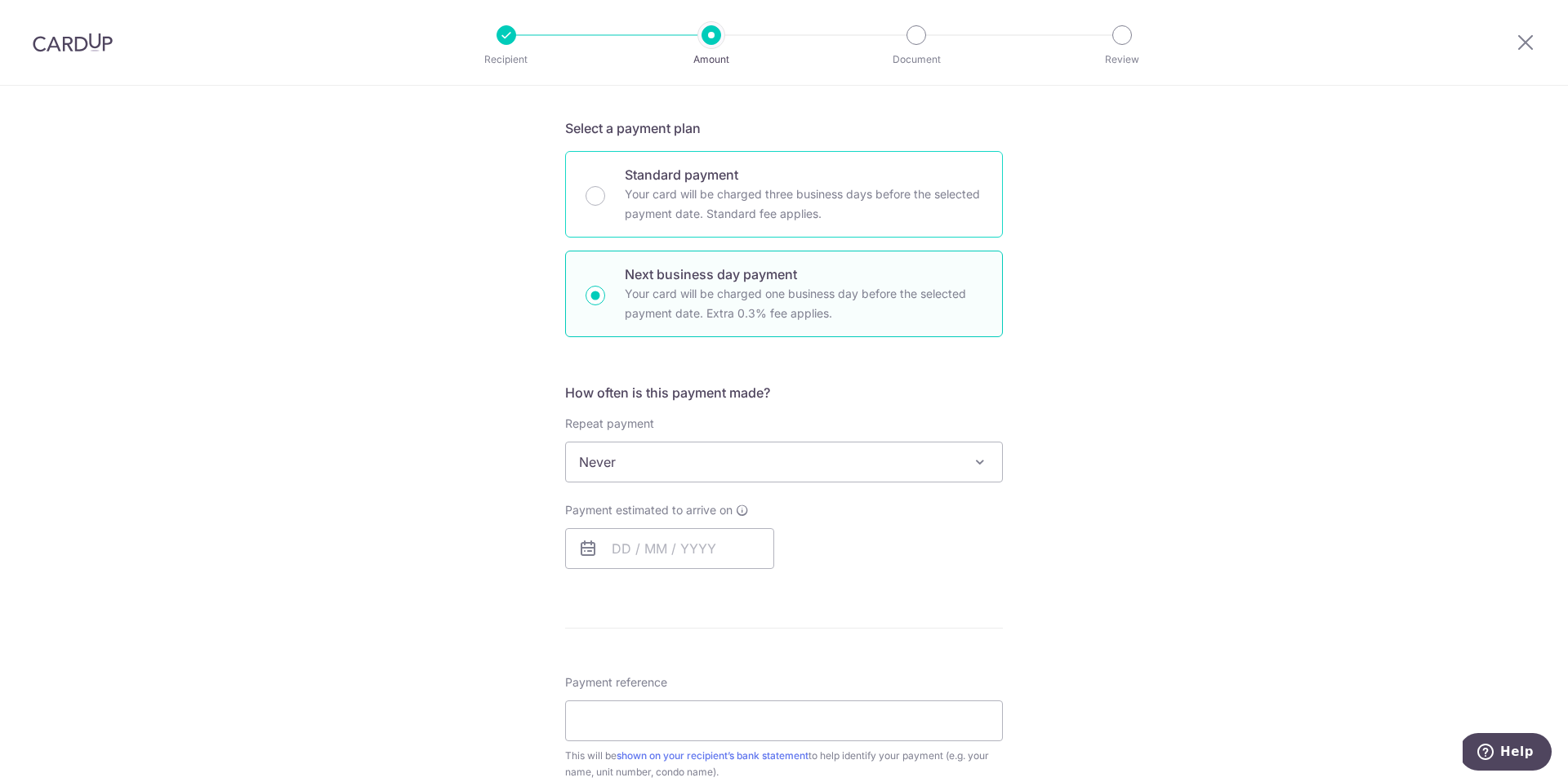
scroll to position [329, 0]
click at [642, 200] on p "Your card will be charged three business days before the selected payment date.…" at bounding box center [803, 210] width 357 height 39
click at [605, 200] on input "Standard payment Your card will be charged three business days before the selec…" at bounding box center [594, 201] width 19 height 19
radio input "true"
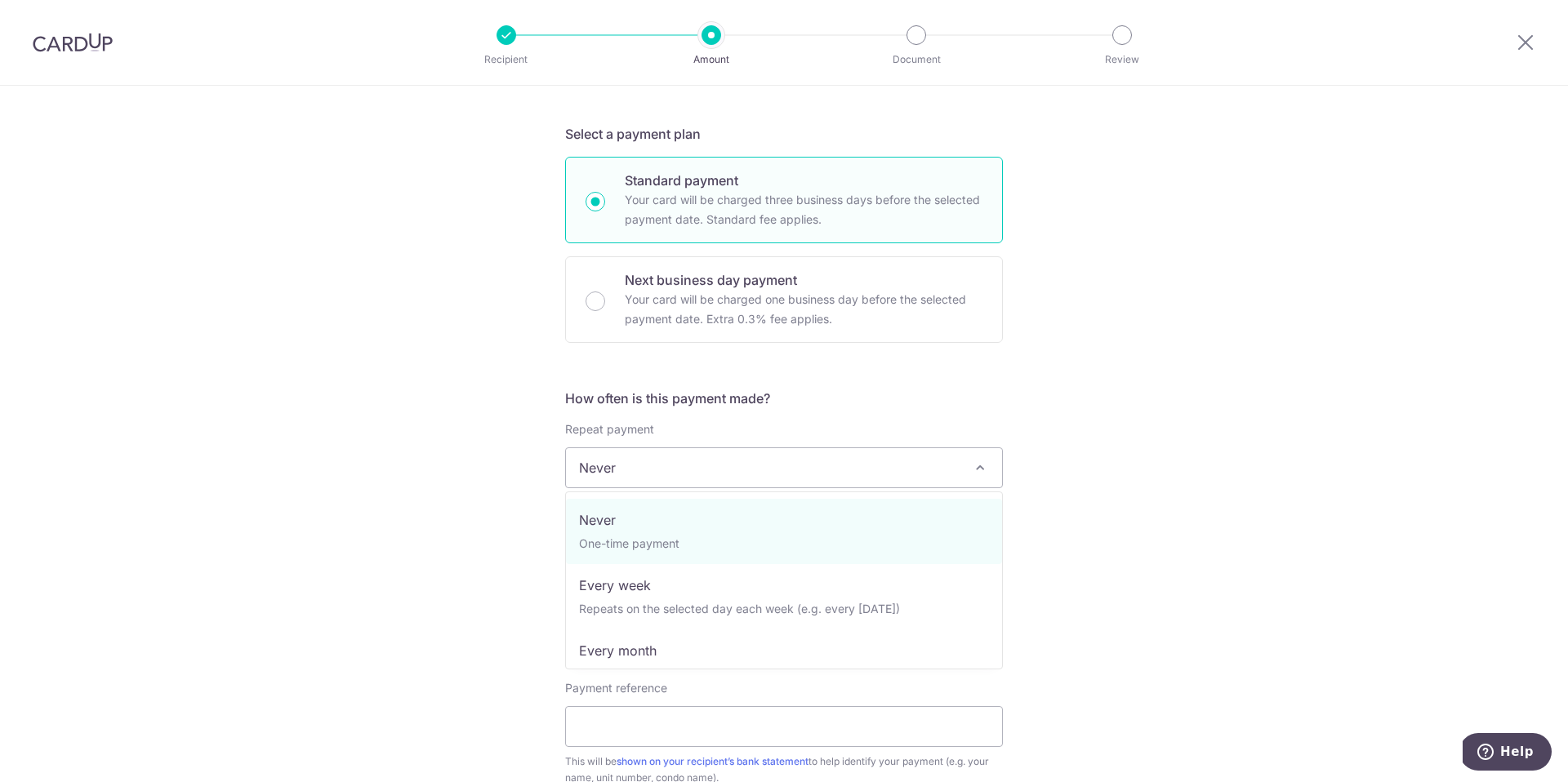
click at [630, 465] on span "Never" at bounding box center [784, 468] width 436 height 39
click at [629, 465] on span "Never" at bounding box center [784, 468] width 436 height 39
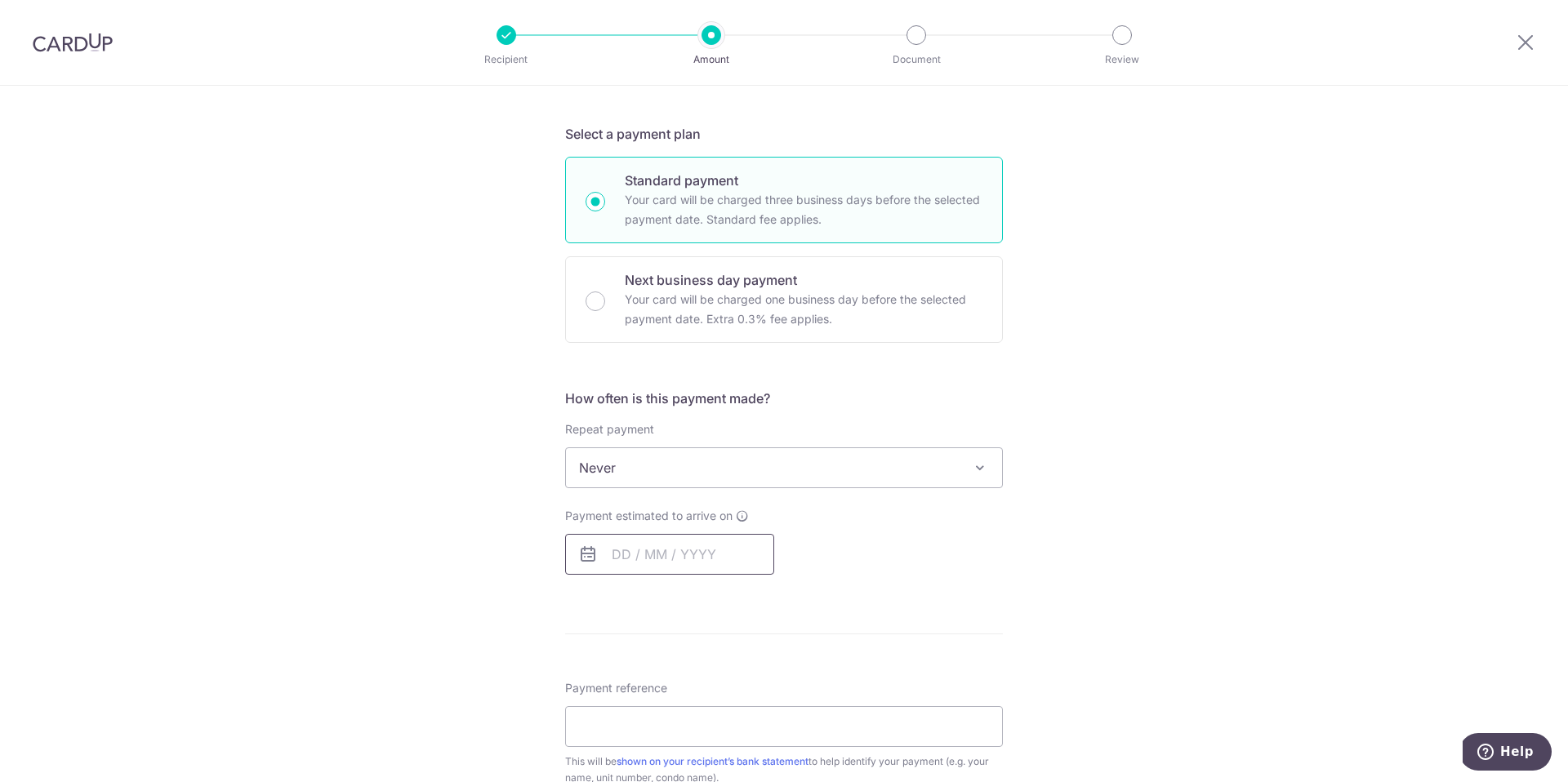
click at [628, 551] on input "text" at bounding box center [669, 554] width 209 height 41
drag, startPoint x: 727, startPoint y: 736, endPoint x: 908, endPoint y: 664, distance: 194.8
click at [727, 736] on link "16" at bounding box center [728, 736] width 26 height 26
type input "[DATE]"
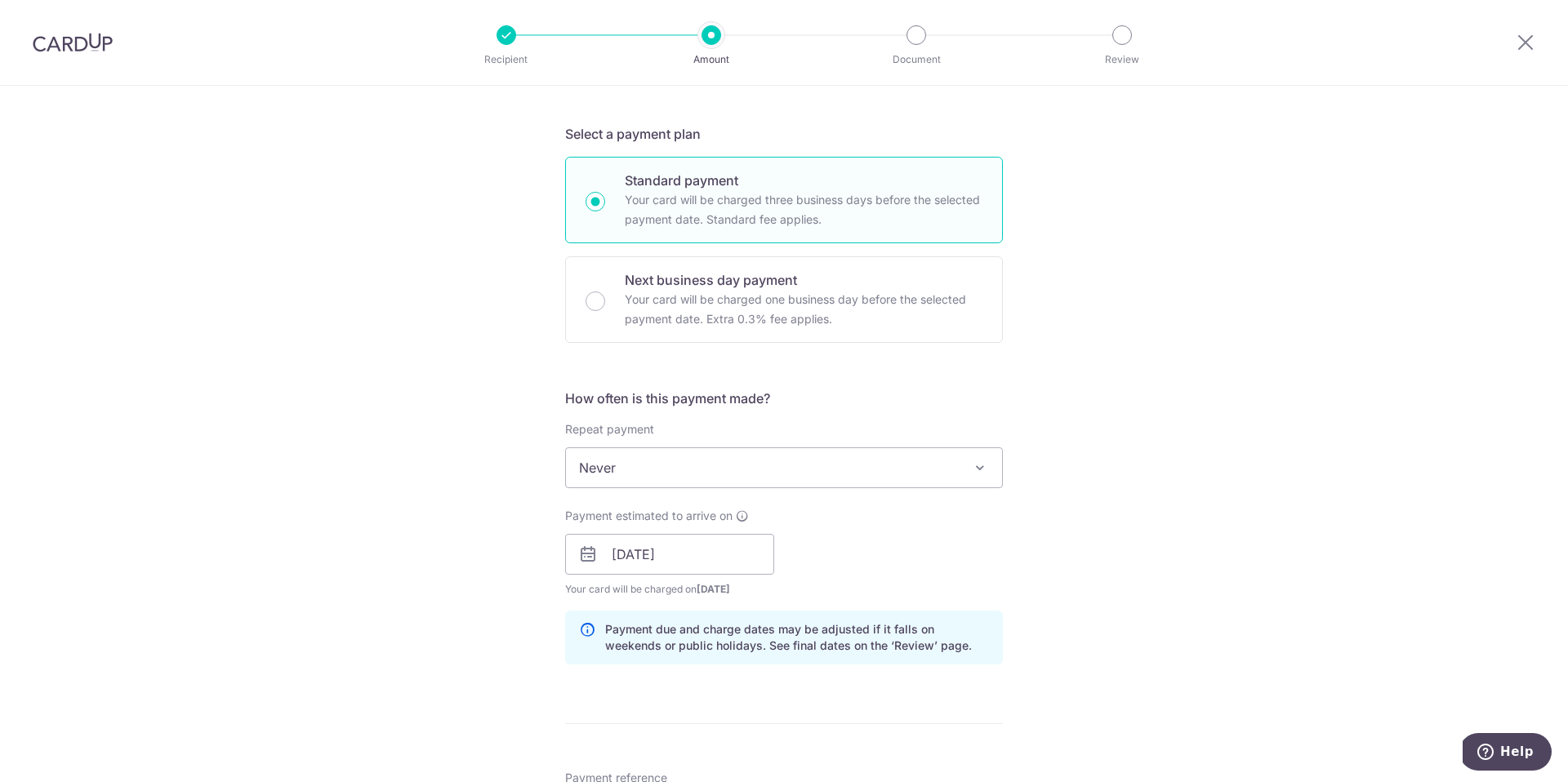
click at [1072, 529] on div "Tell us more about your payment Enter payment amount SGD 4,020.00 4020.00 Selec…" at bounding box center [784, 529] width 1568 height 1544
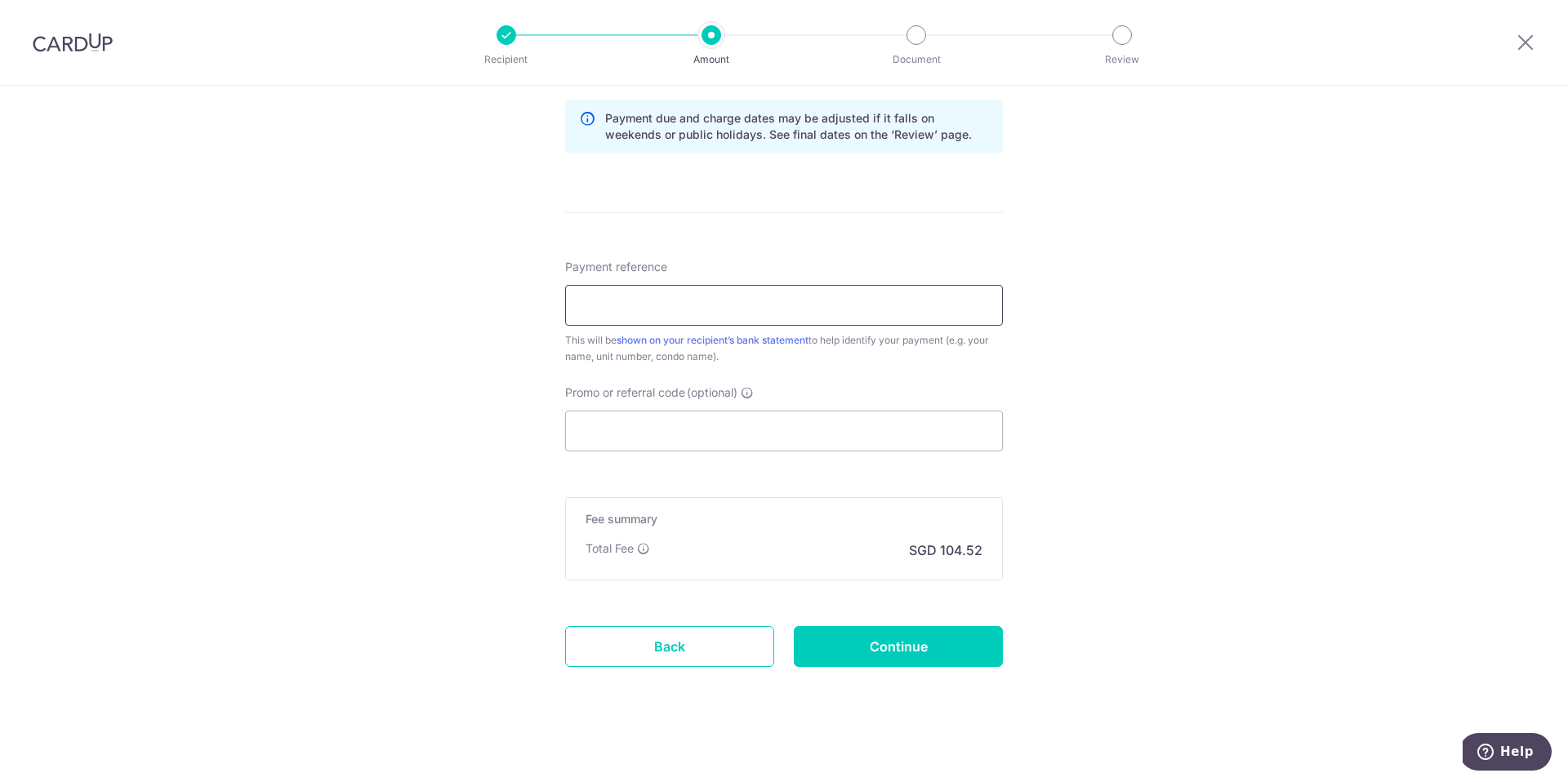
click at [662, 304] on input "Payment reference" at bounding box center [784, 305] width 438 height 41
type input "Rent Bayshore 2301"
click at [616, 433] on input "Promo or referral code (optional)" at bounding box center [784, 431] width 438 height 41
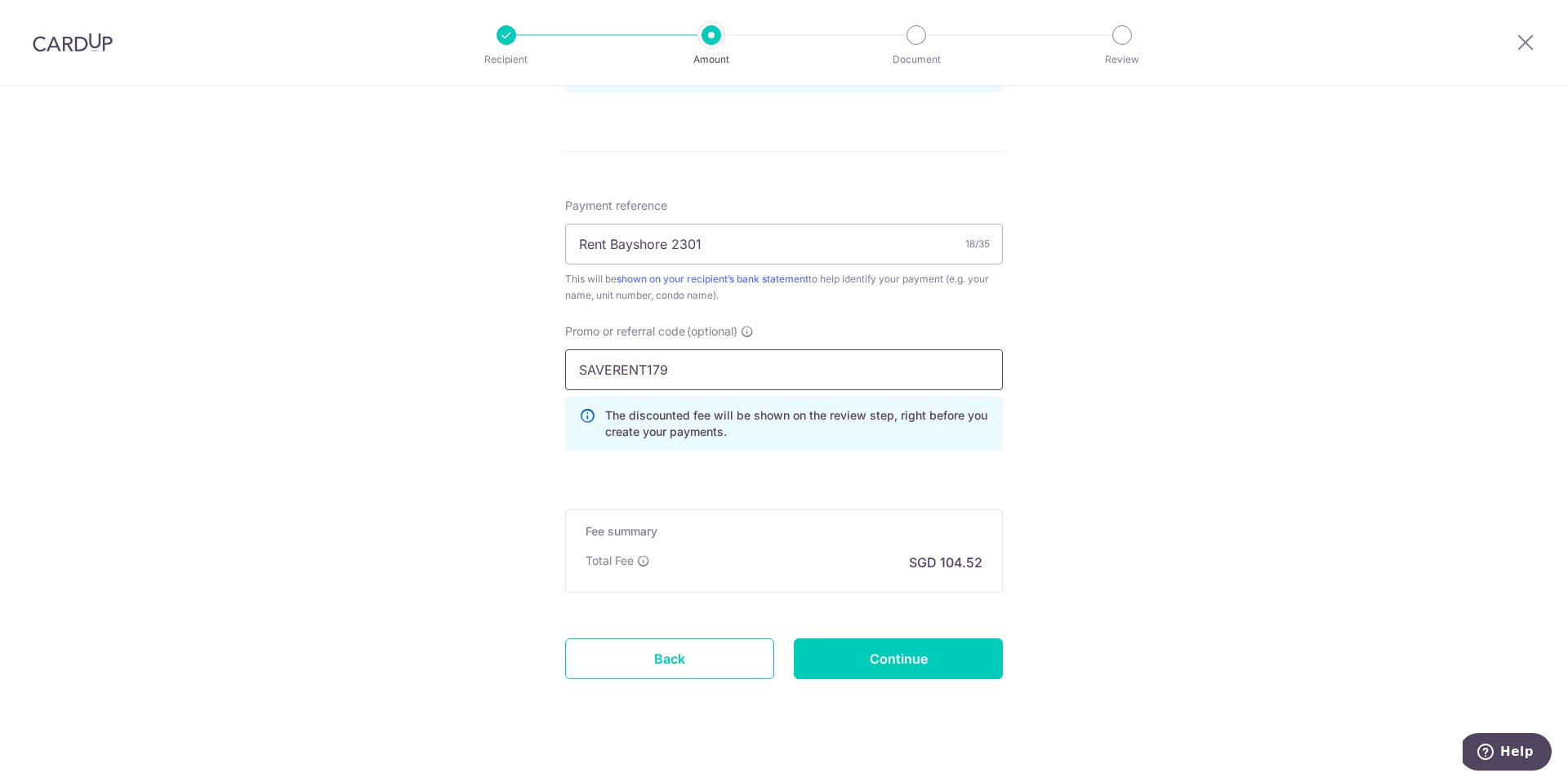
scroll to position [921, 0]
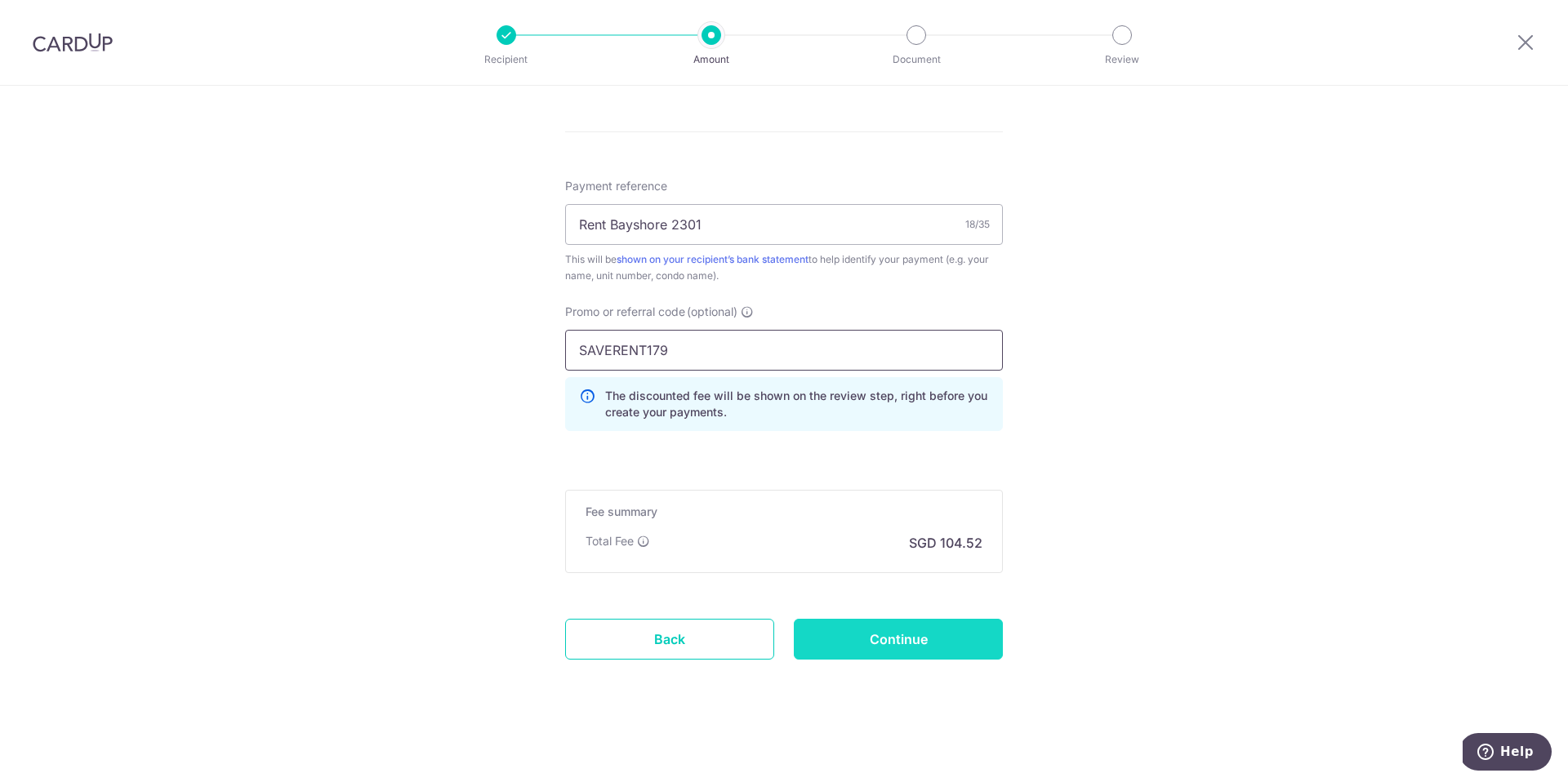
type input "SAVERENT179"
click at [923, 635] on input "Continue" at bounding box center [898, 639] width 209 height 41
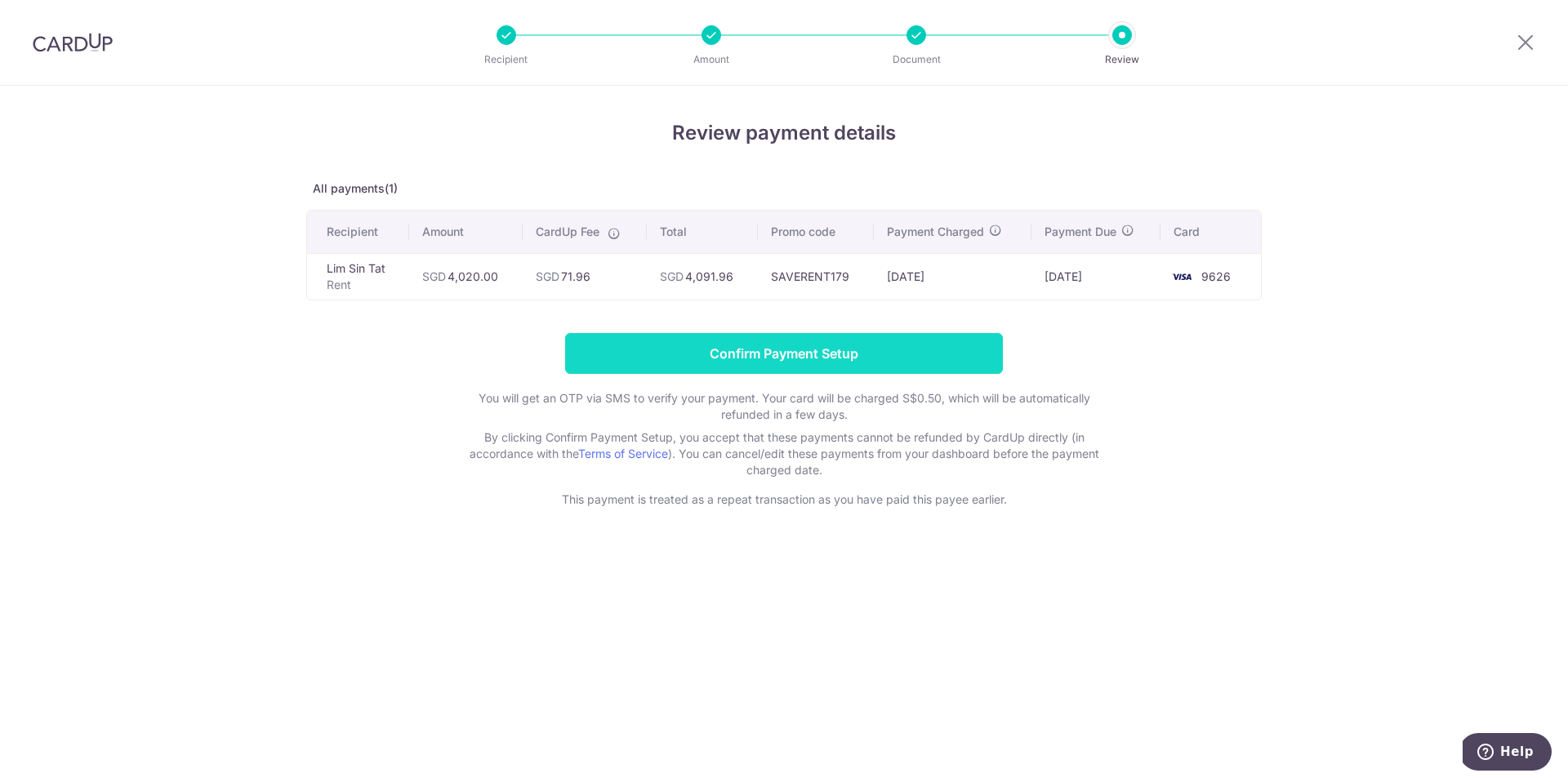
click at [756, 351] on input "Confirm Payment Setup" at bounding box center [784, 353] width 438 height 41
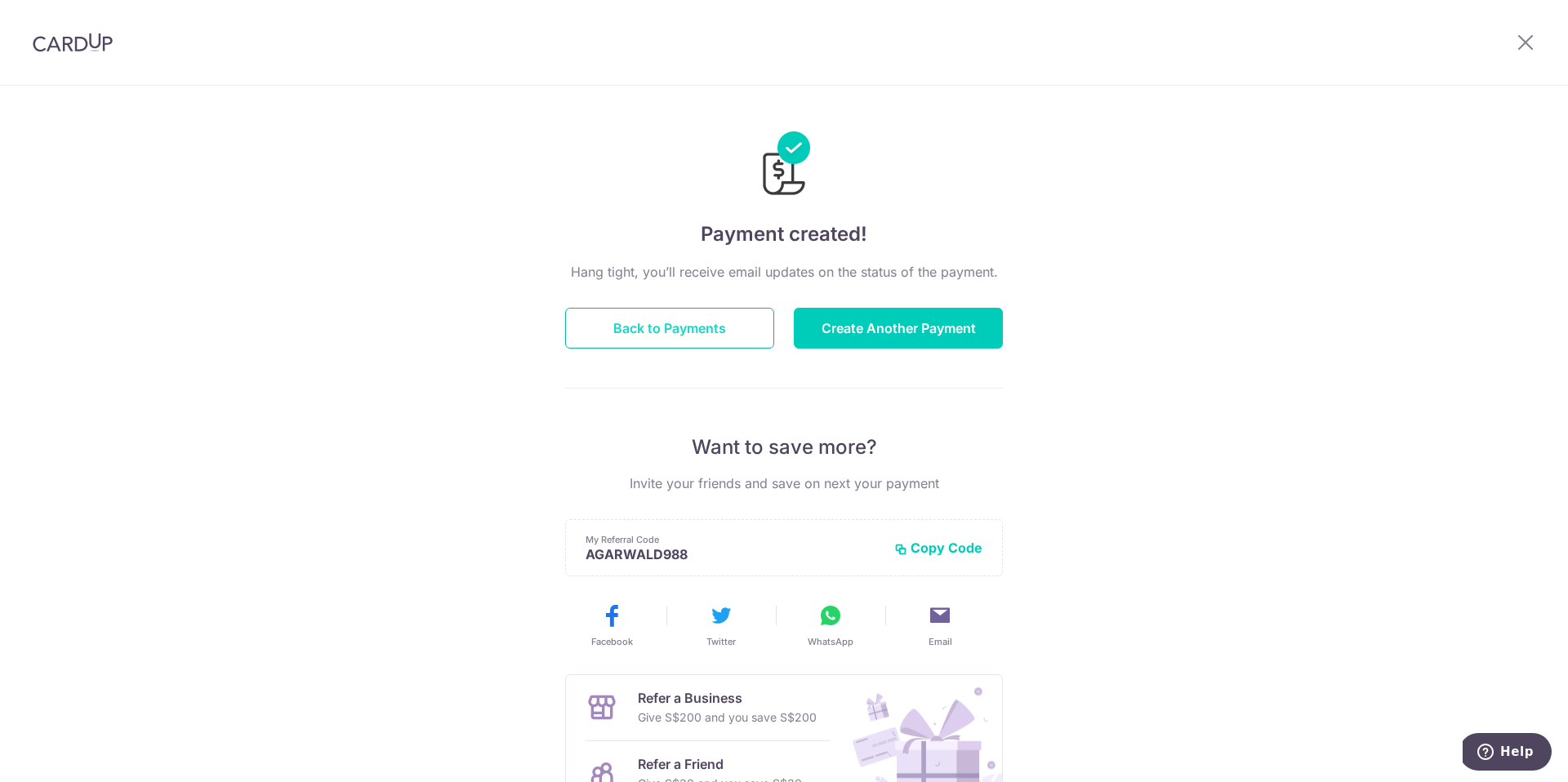
click at [727, 332] on button "Back to Payments" at bounding box center [669, 328] width 209 height 41
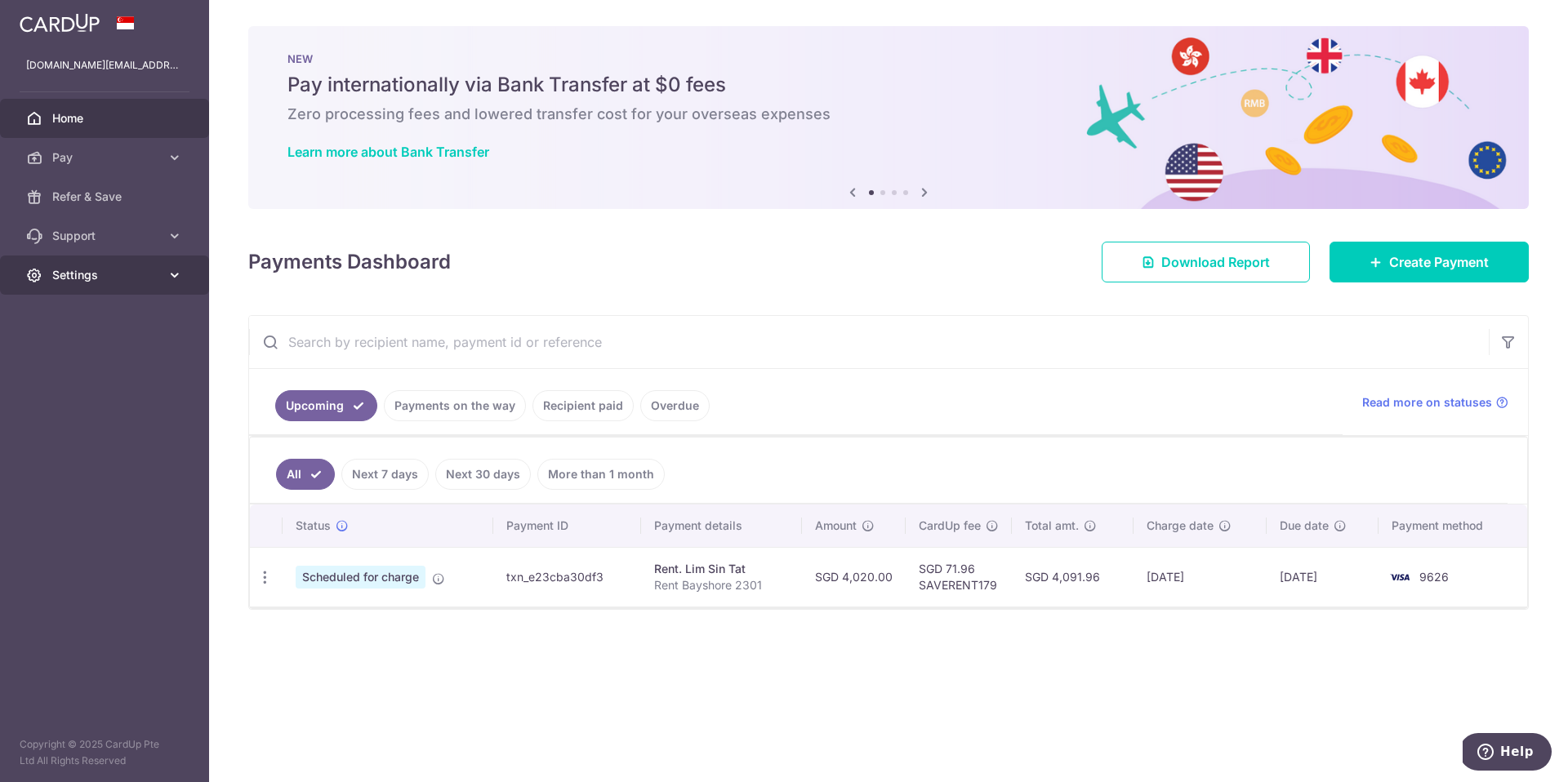
click at [82, 270] on span "Settings" at bounding box center [106, 275] width 108 height 16
click at [73, 352] on span "Logout" at bounding box center [106, 354] width 108 height 16
